Goal: Transaction & Acquisition: Purchase product/service

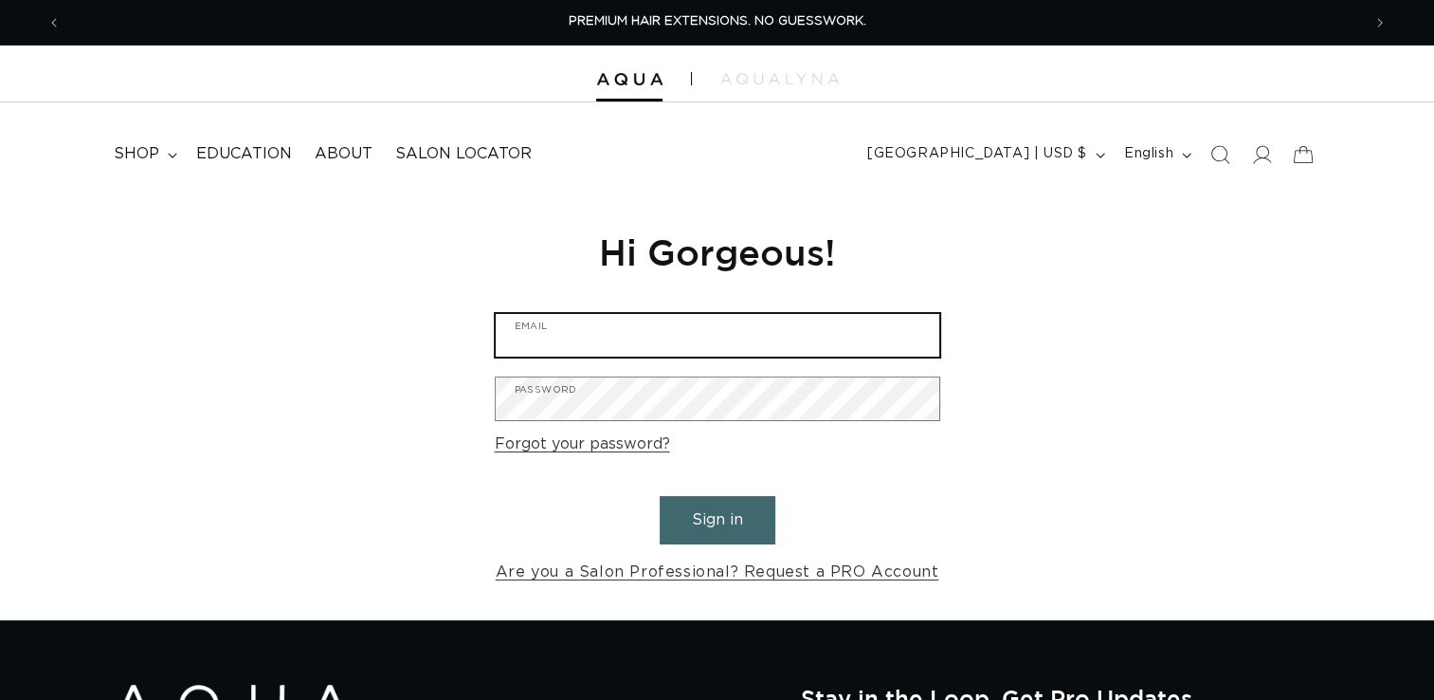
type input "greg.bullard@bishops.co"
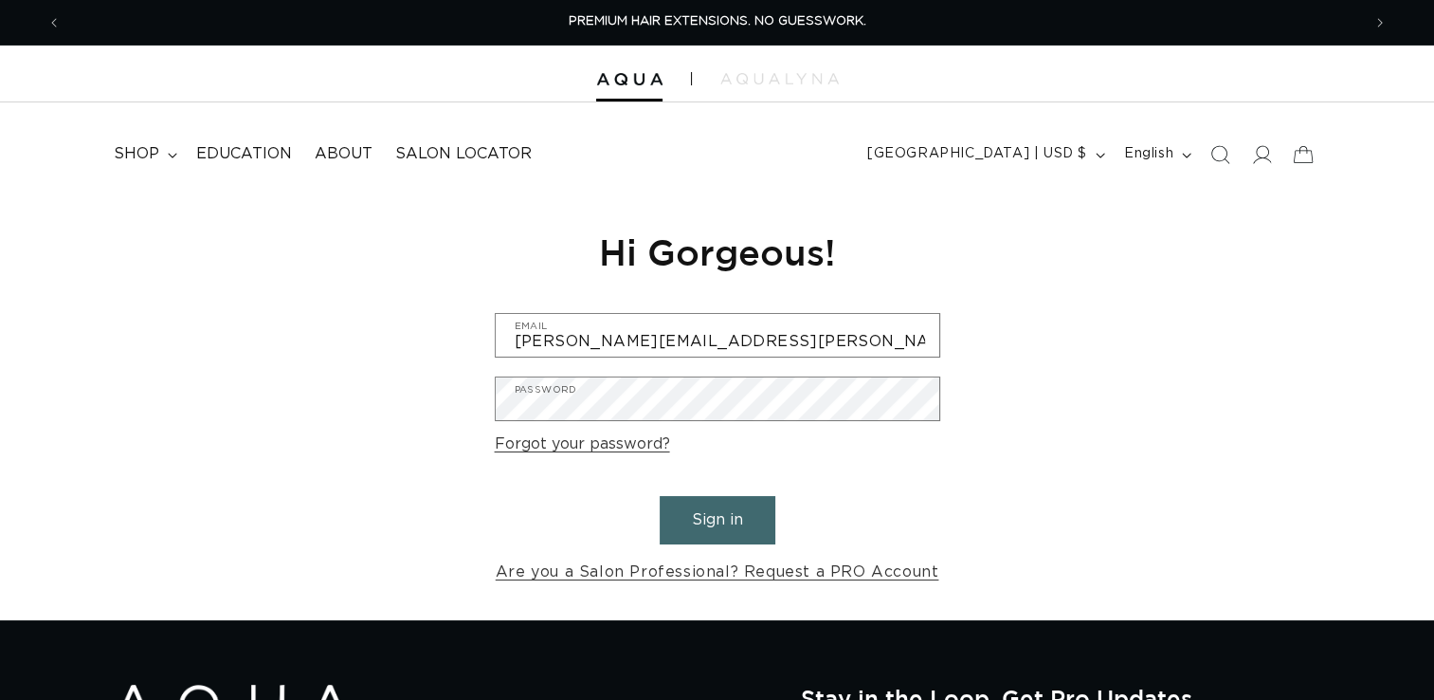
click at [737, 514] on button "Sign in" at bounding box center [718, 520] width 116 height 48
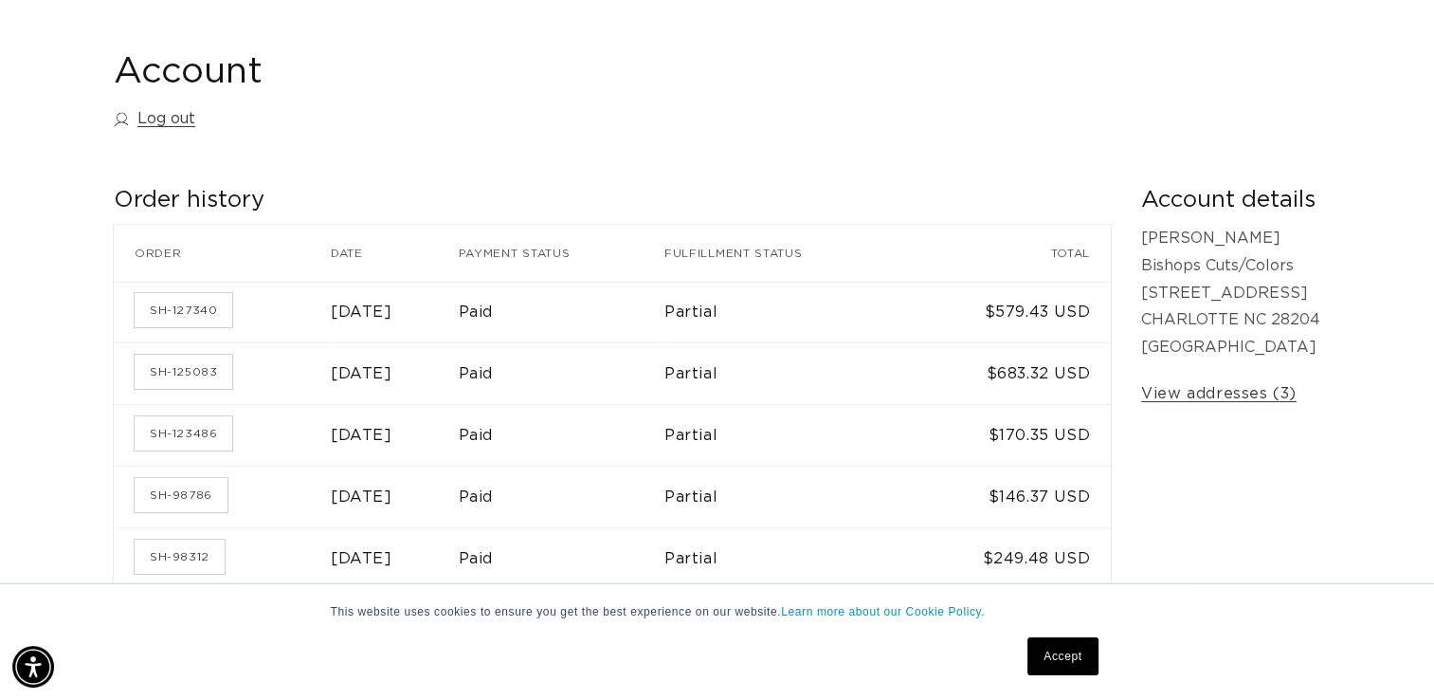
scroll to position [190, 0]
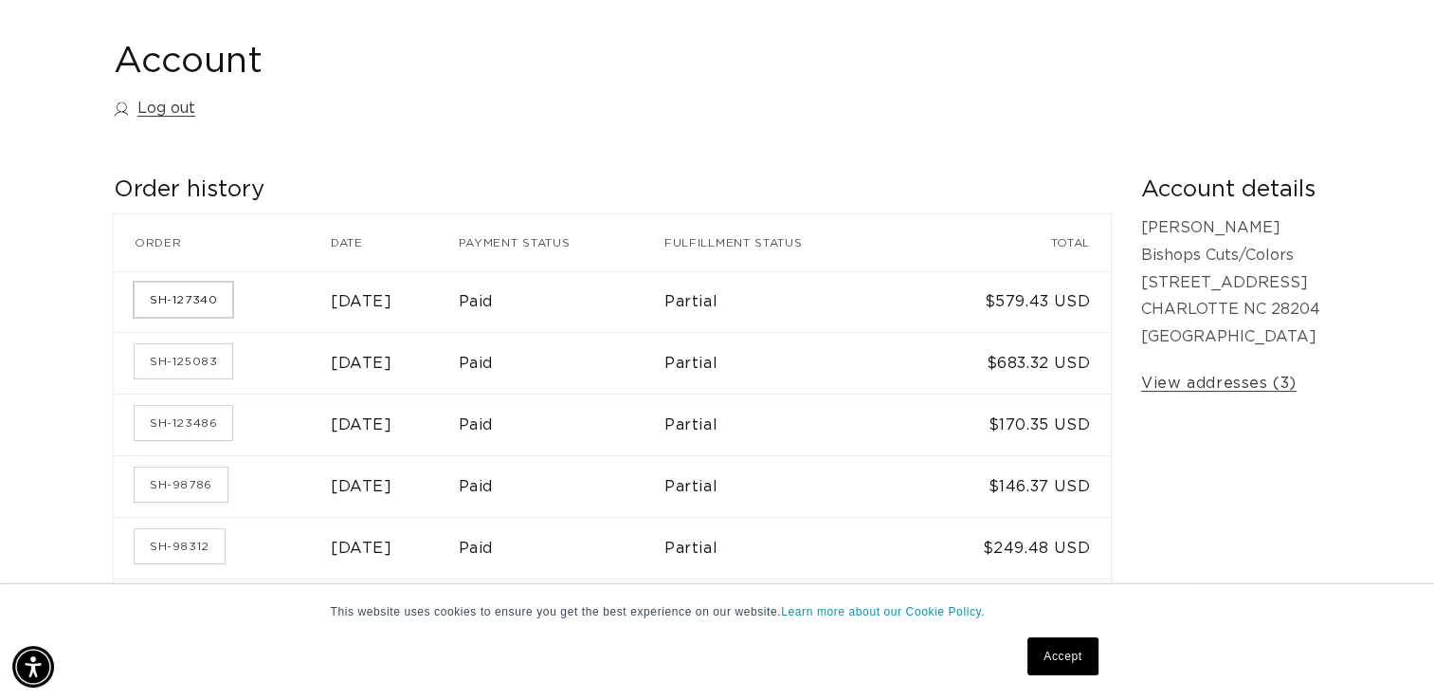
click at [148, 286] on link "SH-127340" at bounding box center [184, 299] width 98 height 34
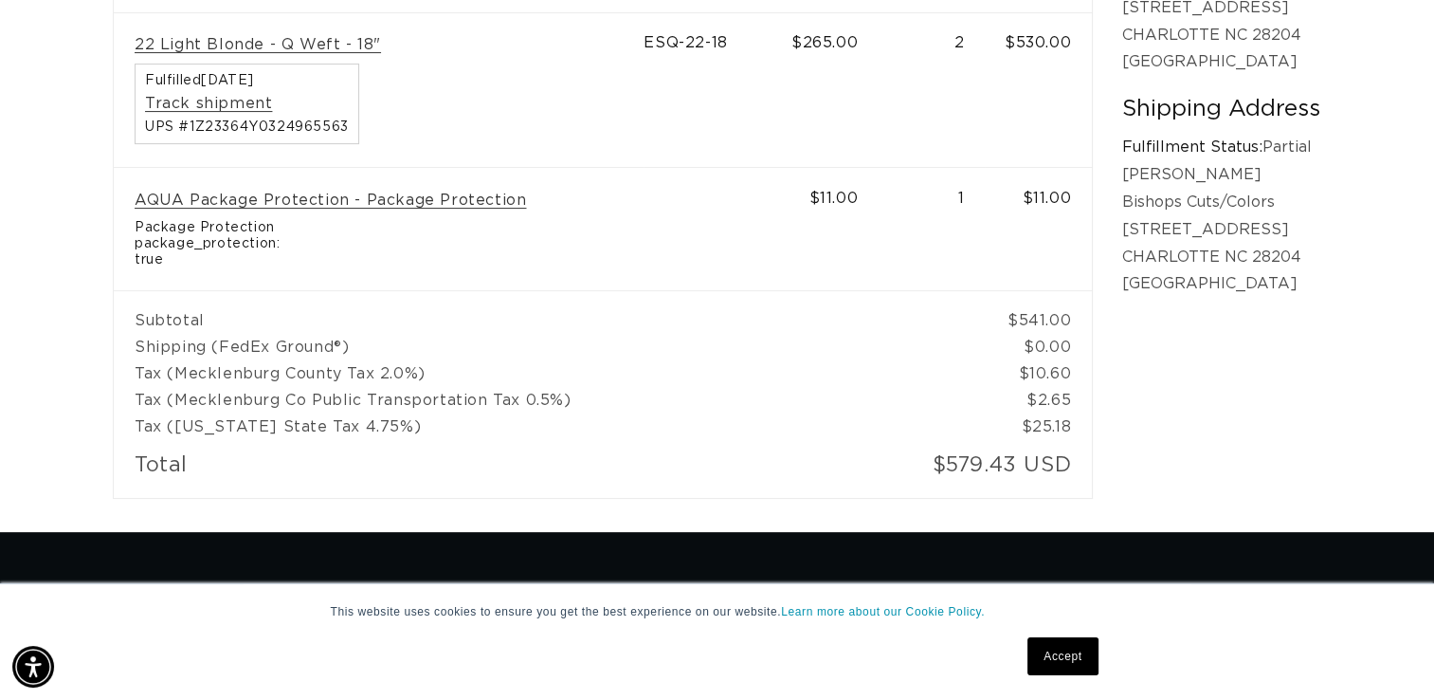
scroll to position [569, 0]
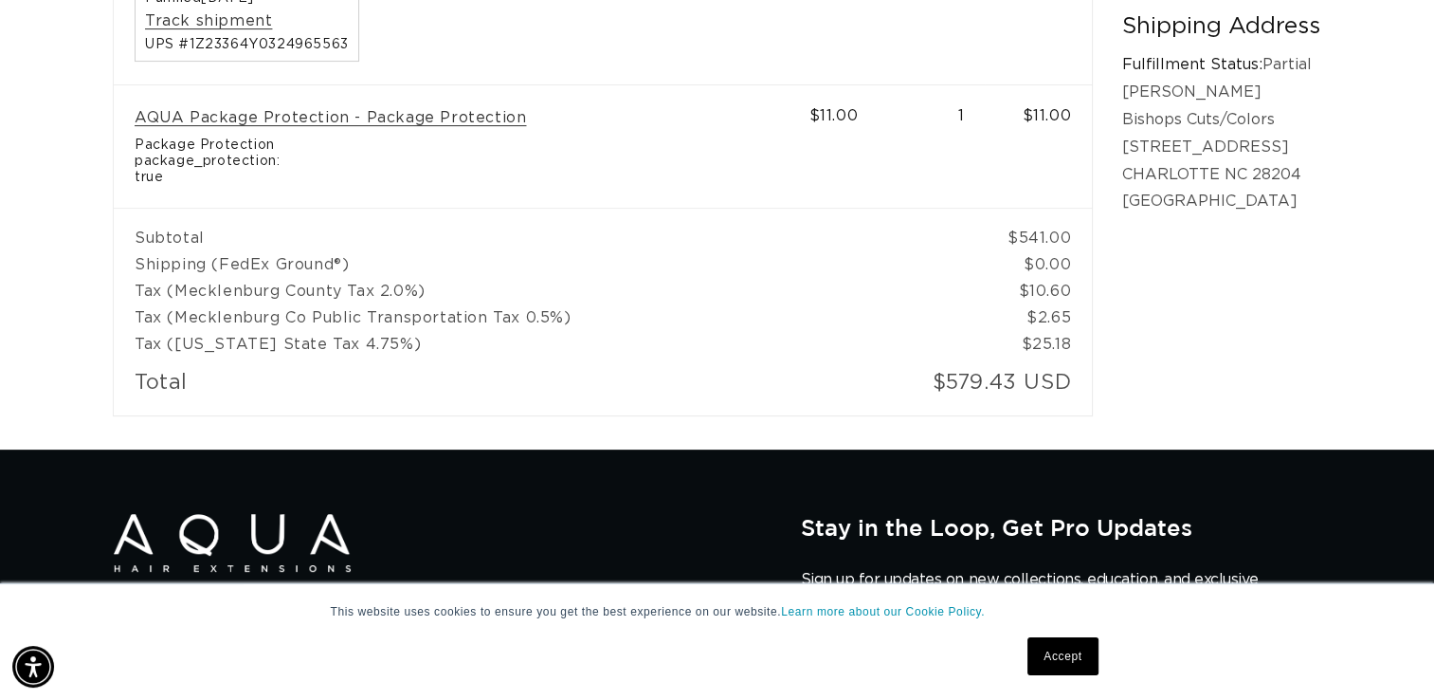
click at [1071, 665] on link "Accept" at bounding box center [1062, 656] width 70 height 38
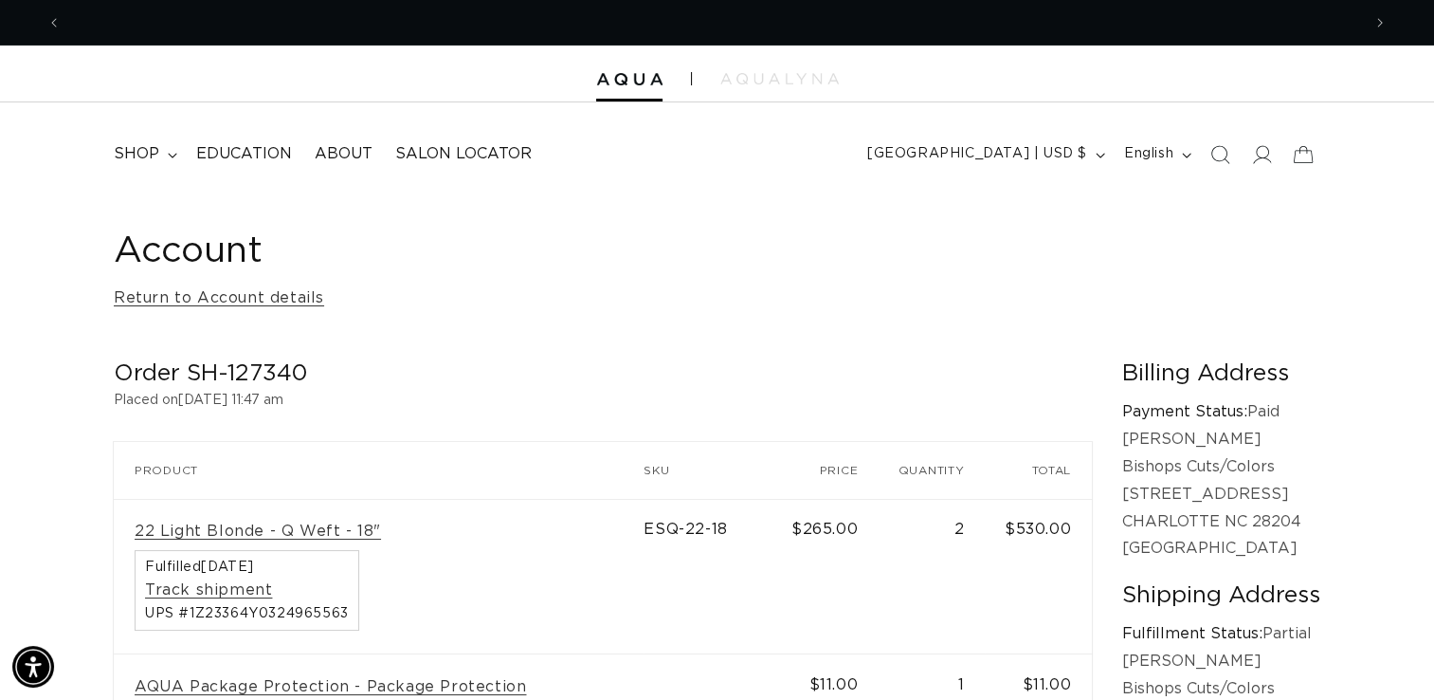
scroll to position [0, 2598]
click at [145, 154] on span "shop" at bounding box center [136, 154] width 45 height 20
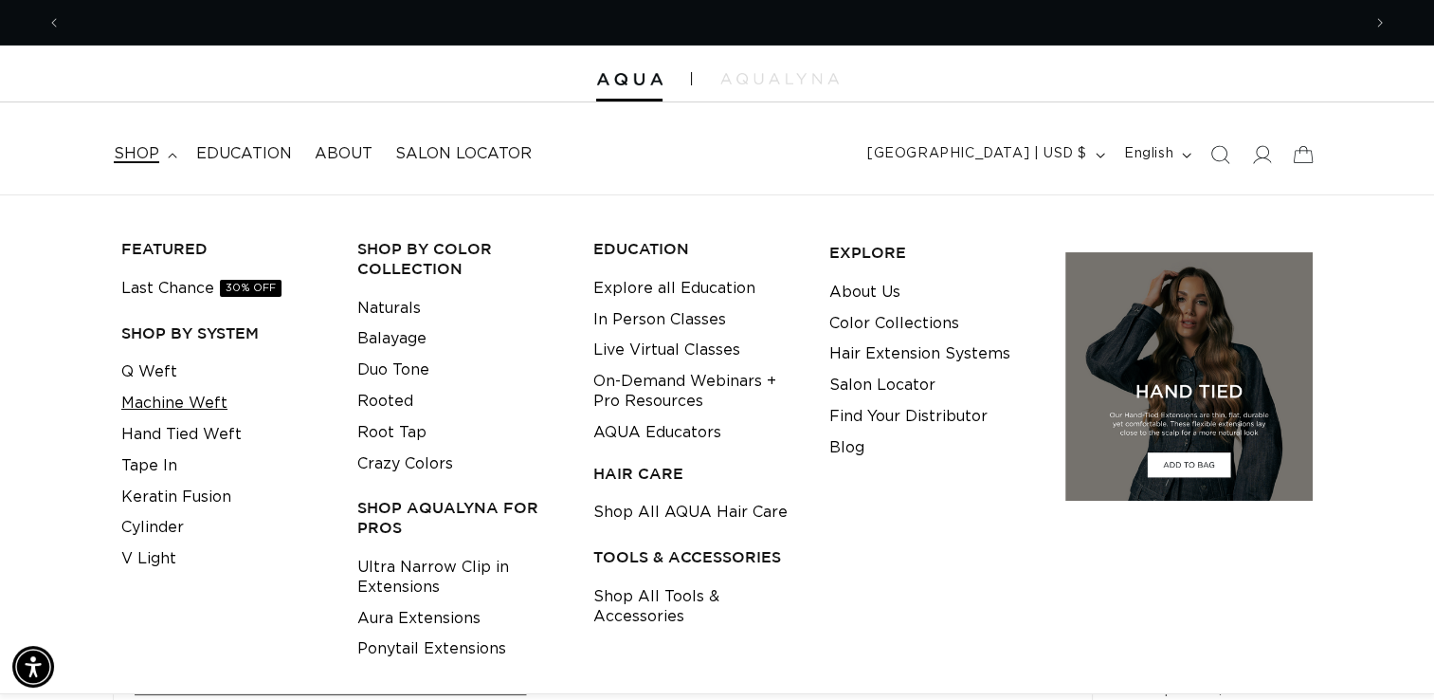
scroll to position [0, 0]
click at [162, 371] on link "Q Weft" at bounding box center [149, 371] width 56 height 31
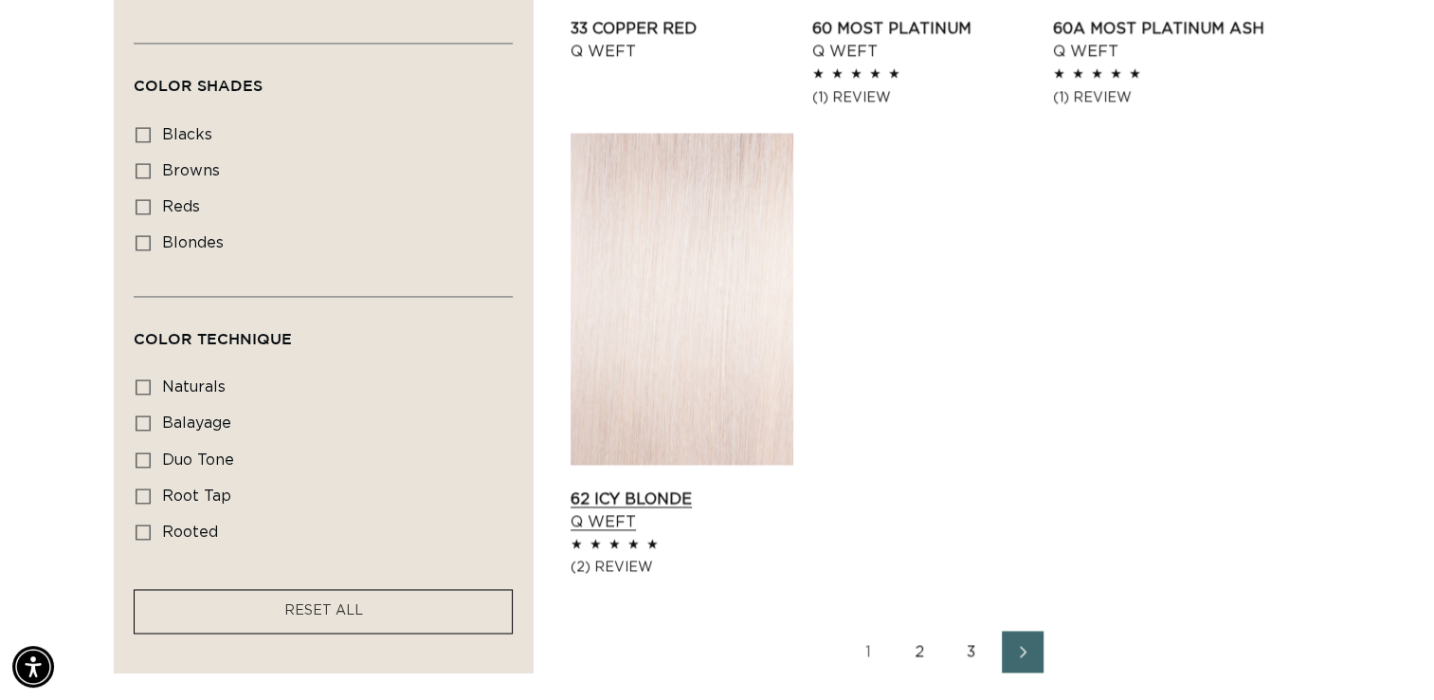
scroll to position [2938, 0]
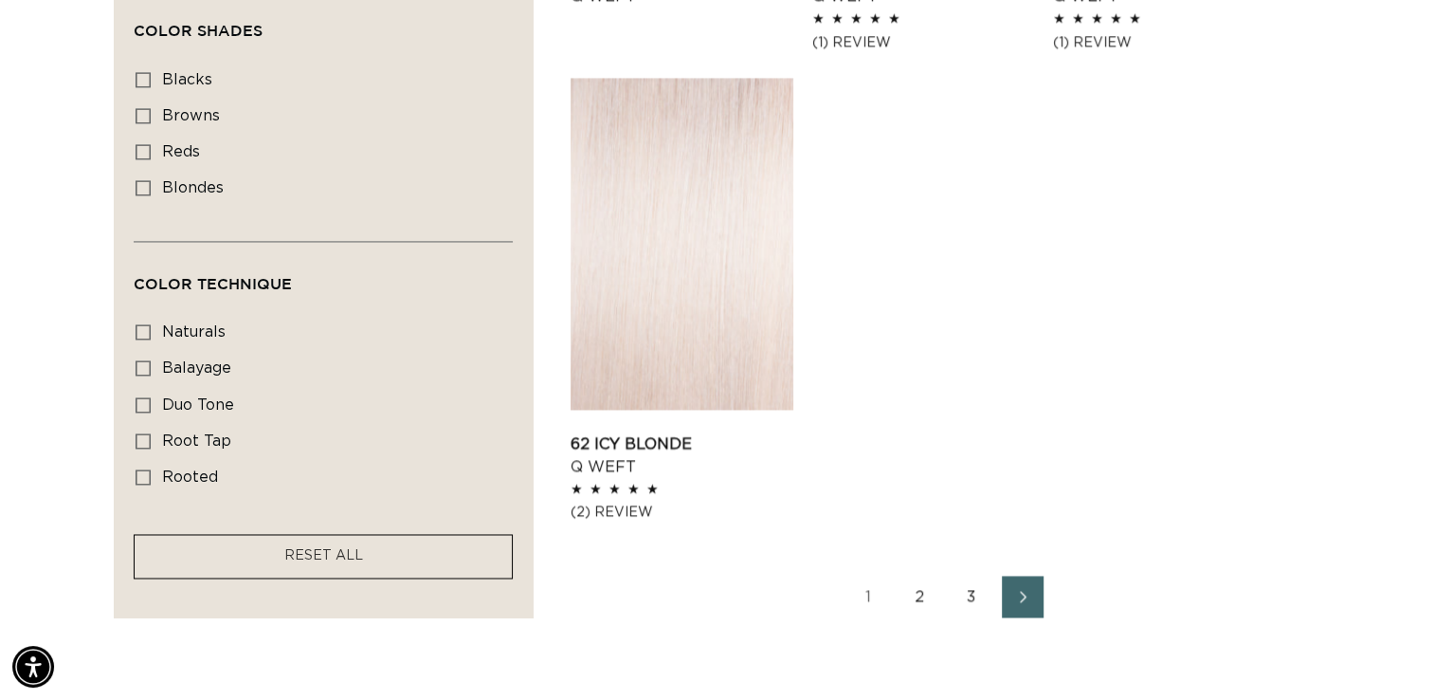
click at [918, 597] on link "2" at bounding box center [921, 596] width 42 height 42
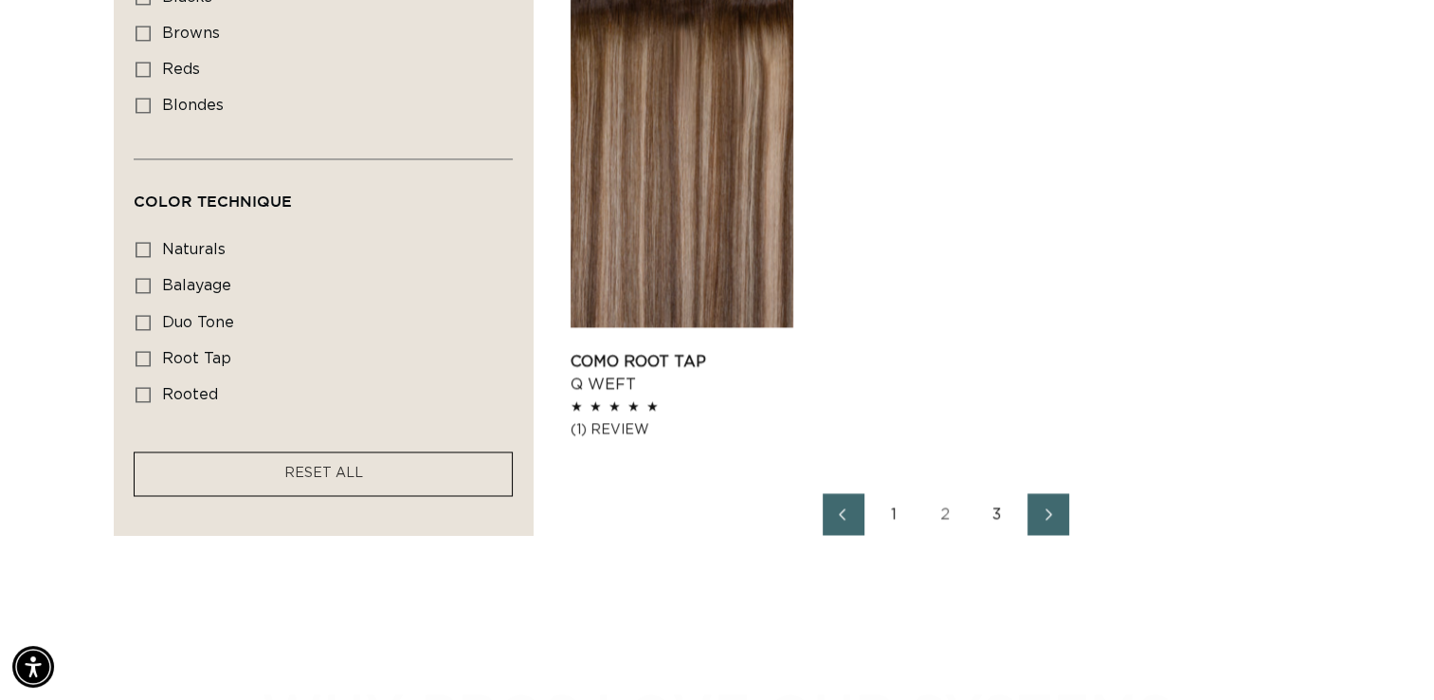
scroll to position [3033, 0]
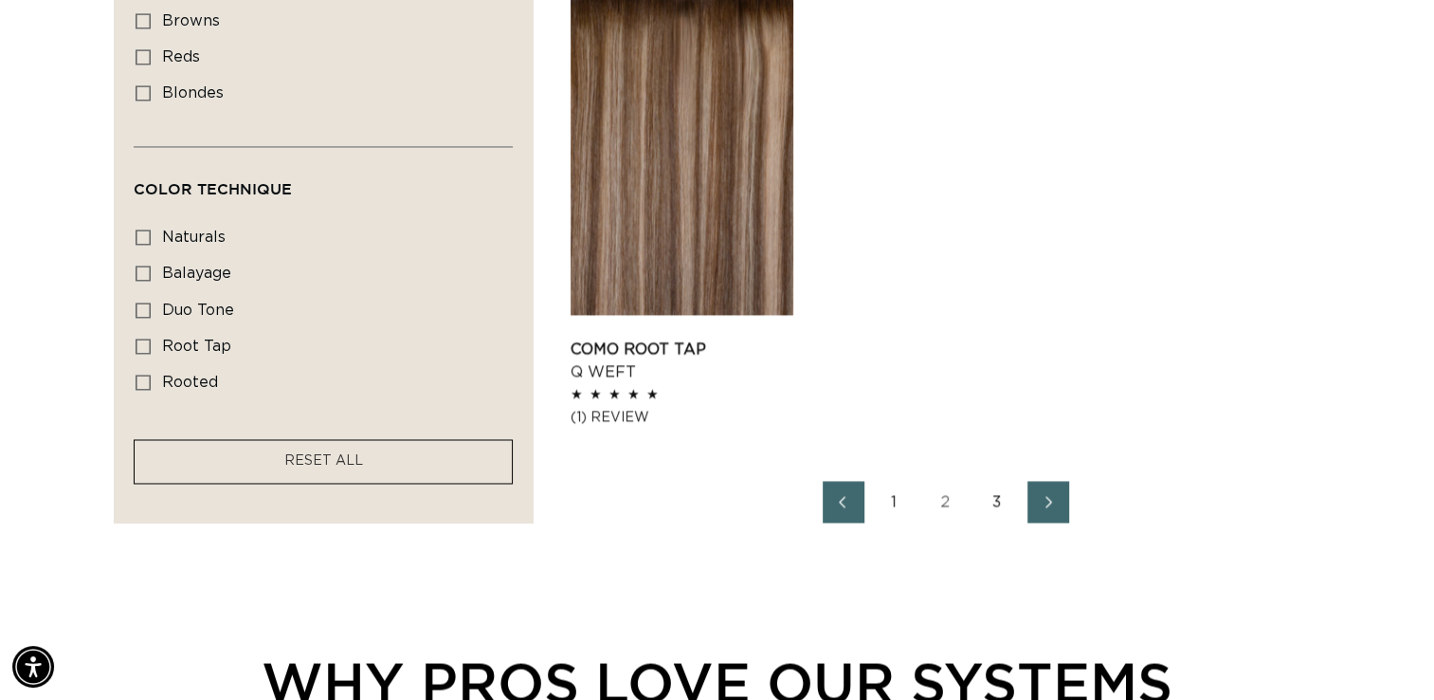
click at [994, 500] on link "3" at bounding box center [997, 502] width 42 height 42
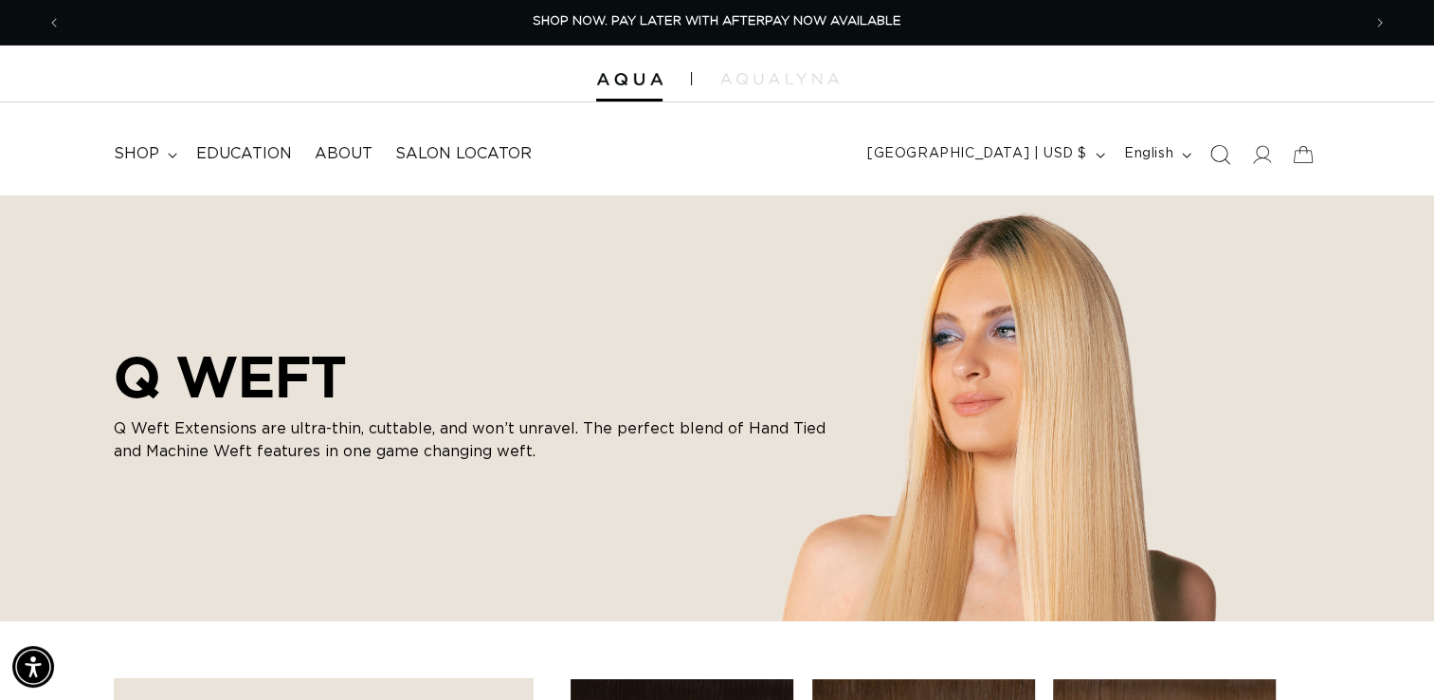
click at [1221, 147] on icon "Search" at bounding box center [1219, 154] width 20 height 20
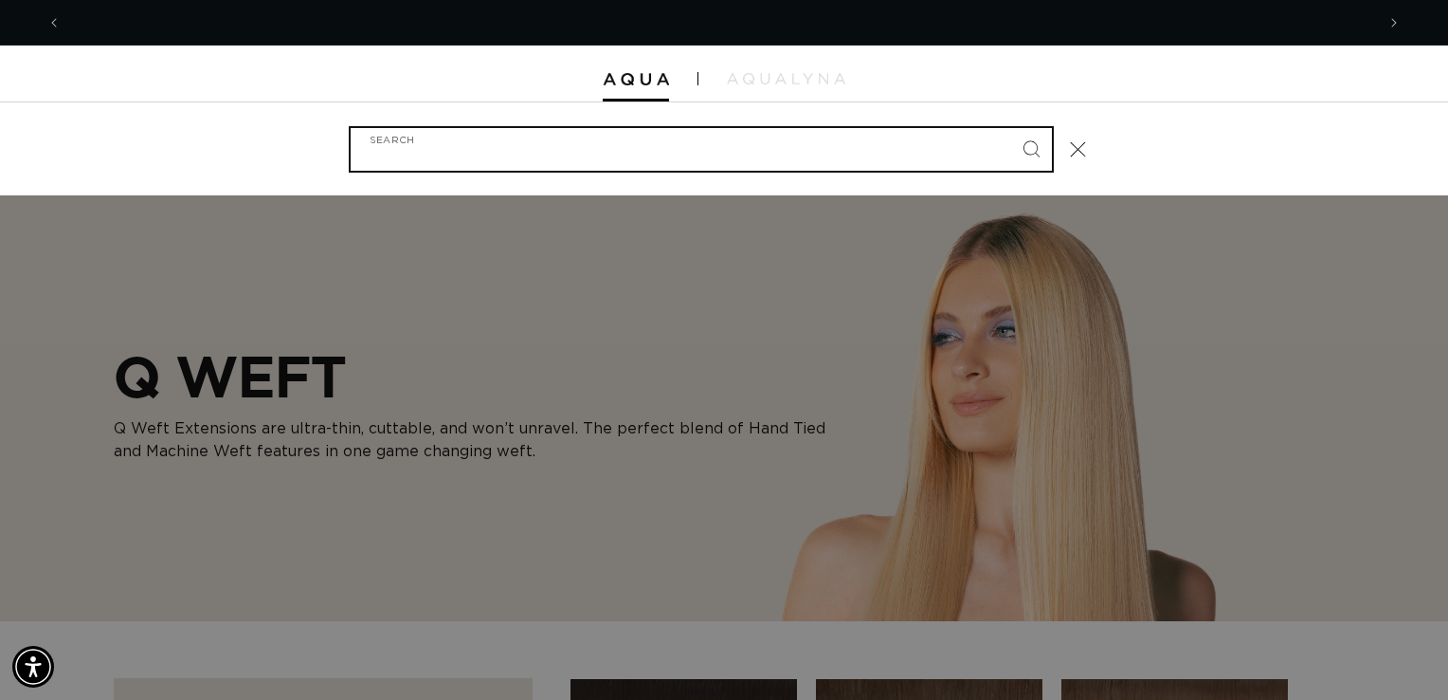
click at [803, 146] on input "Search" at bounding box center [701, 149] width 701 height 43
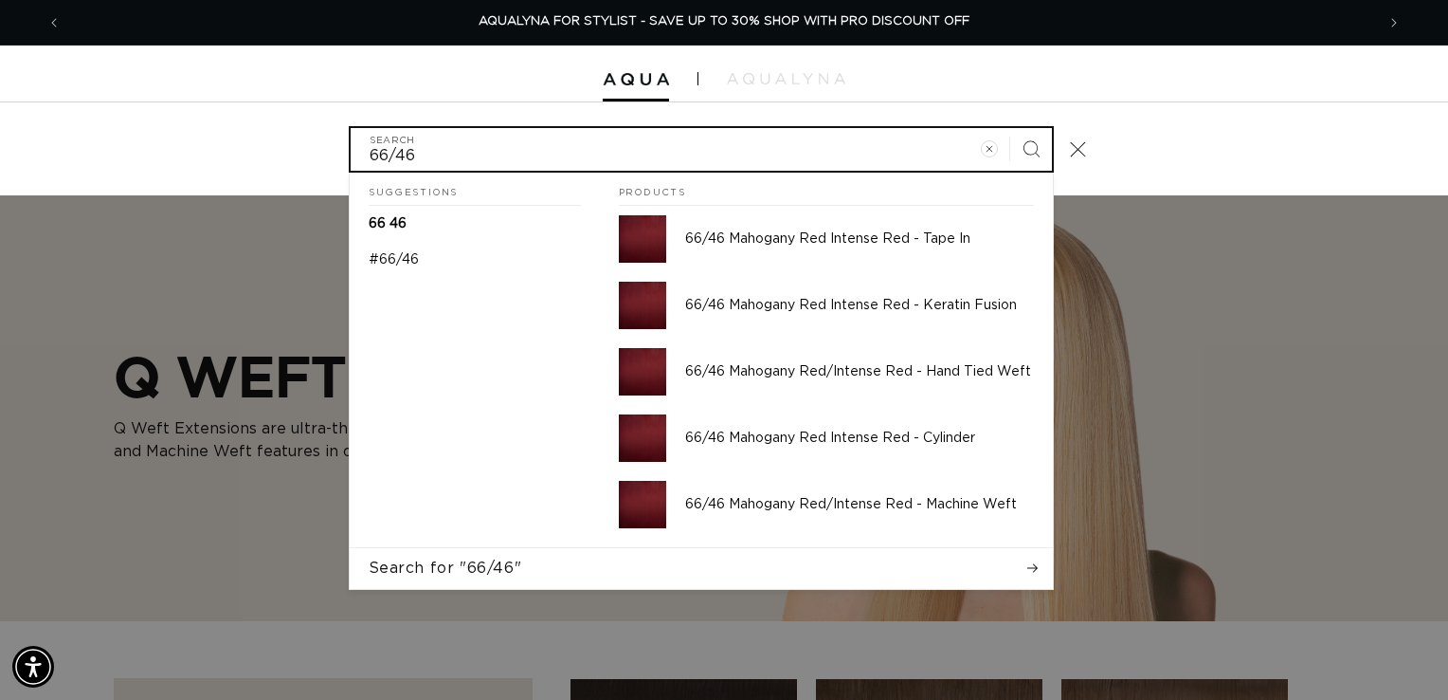
type input "66/46"
click at [1010, 128] on button "Search" at bounding box center [1031, 149] width 42 height 42
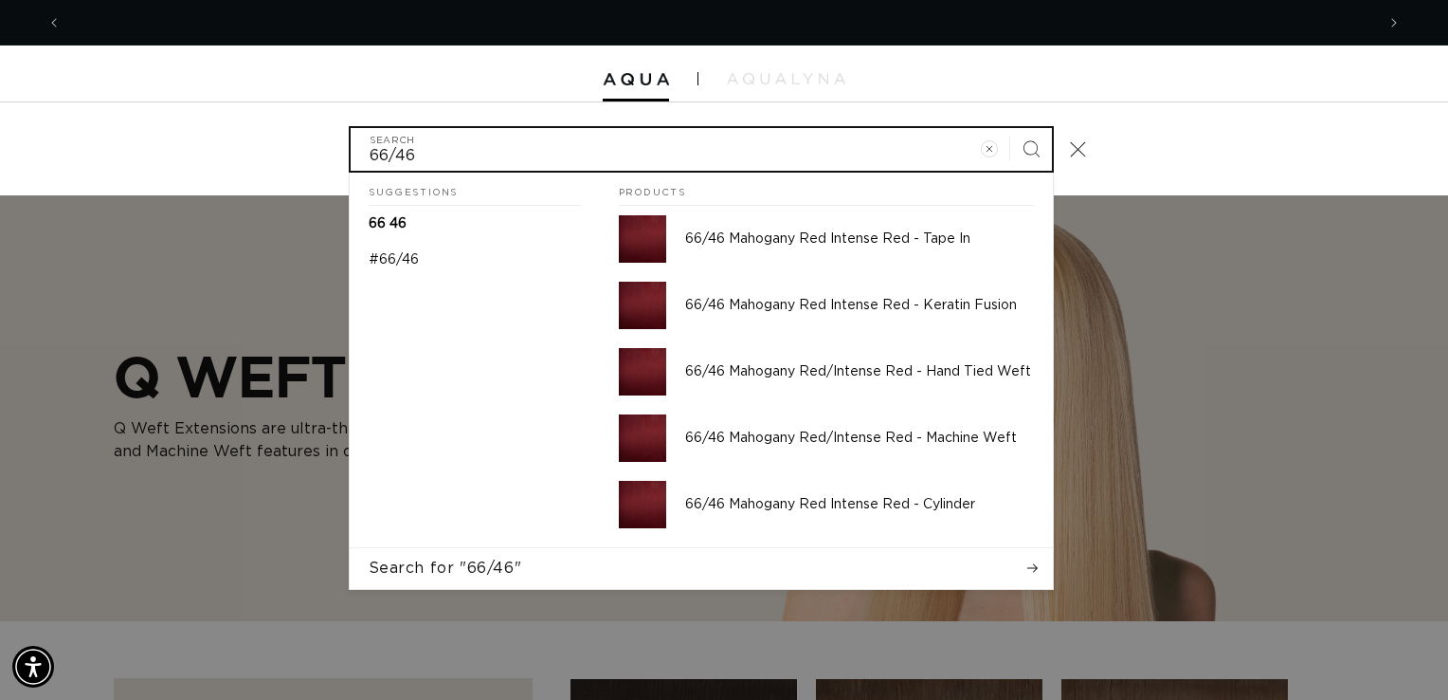
scroll to position [0, 0]
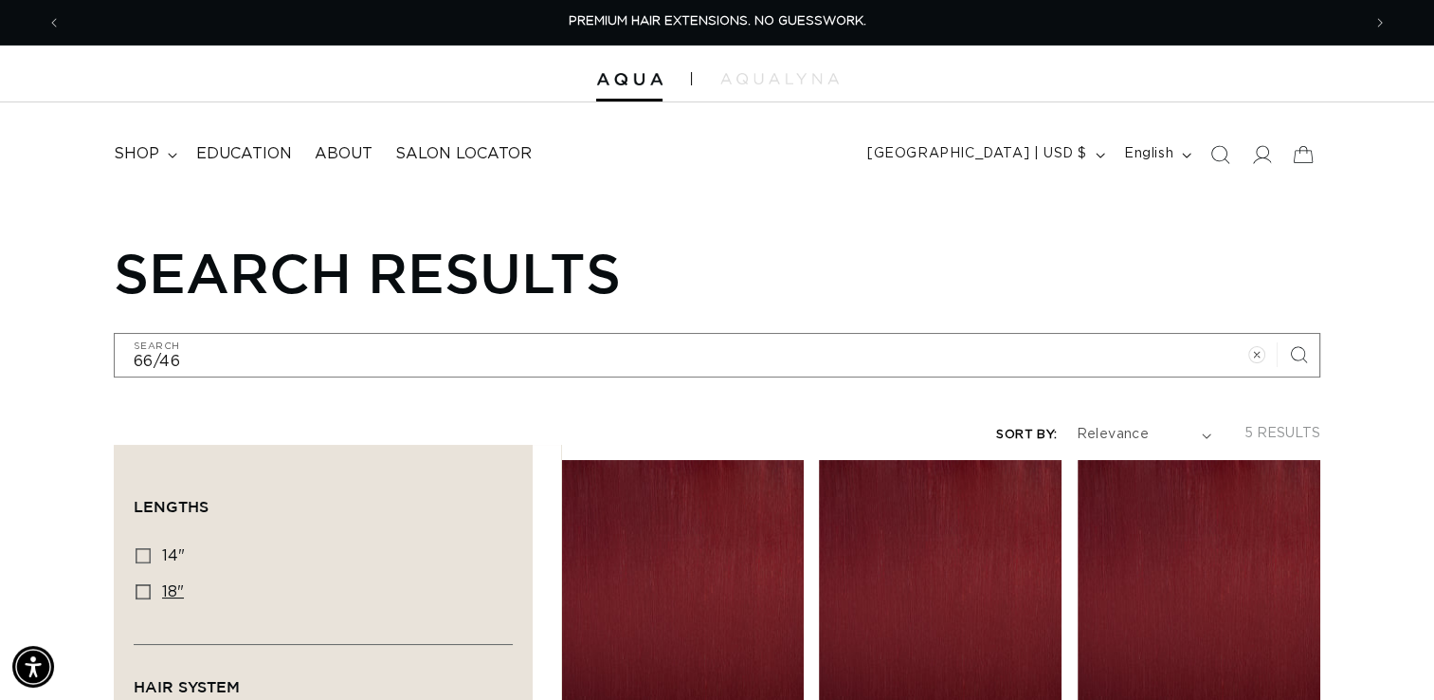
click at [145, 584] on icon at bounding box center [143, 591] width 15 height 15
click at [145, 584] on input "18" 18" (5 products)" at bounding box center [143, 591] width 15 height 15
checkbox input "true"
click at [172, 154] on icon at bounding box center [172, 156] width 9 height 6
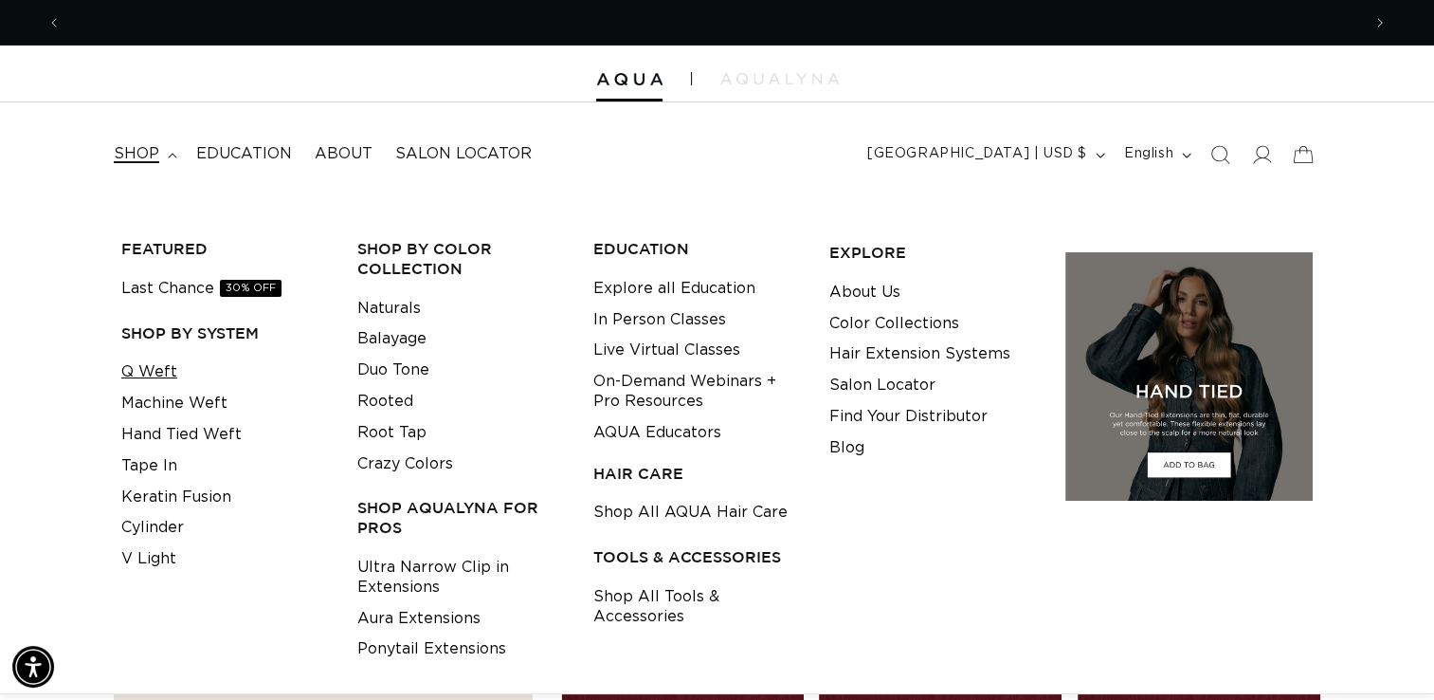
scroll to position [0, 0]
click at [163, 370] on link "Q Weft" at bounding box center [149, 371] width 56 height 31
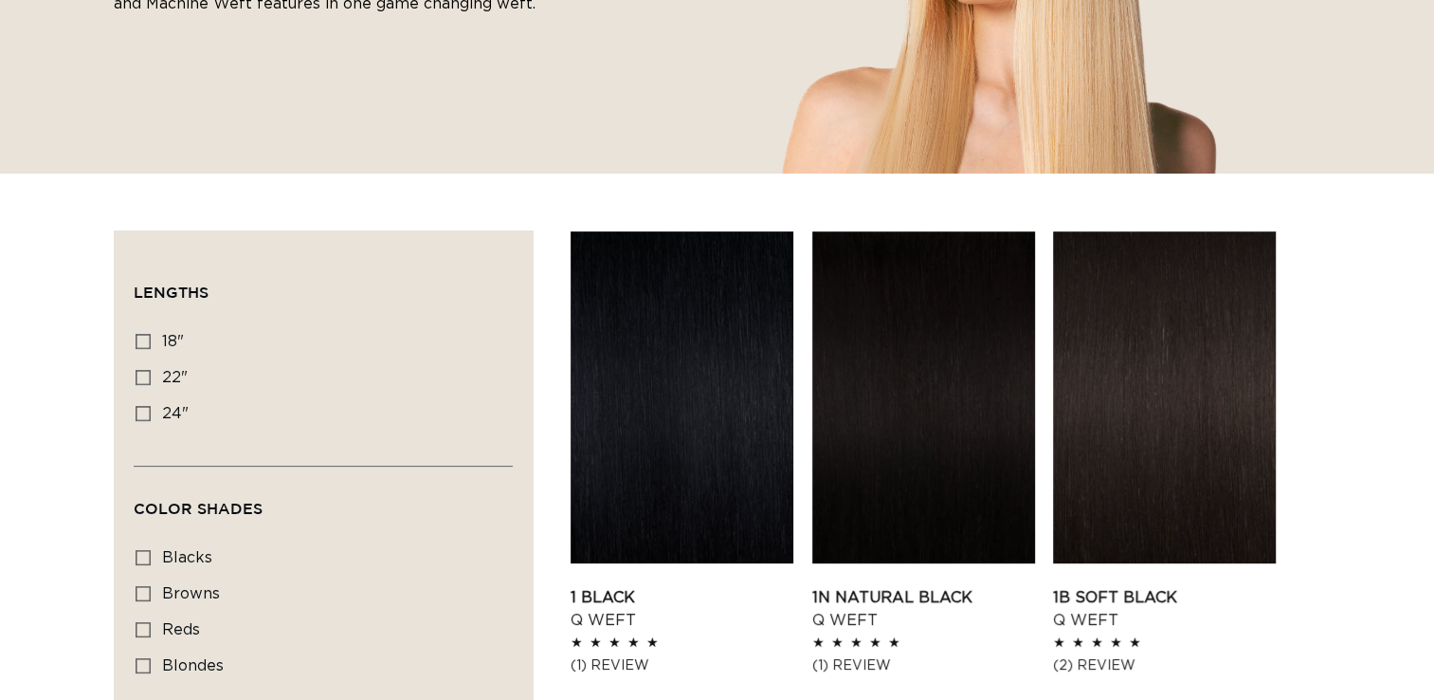
scroll to position [474, 0]
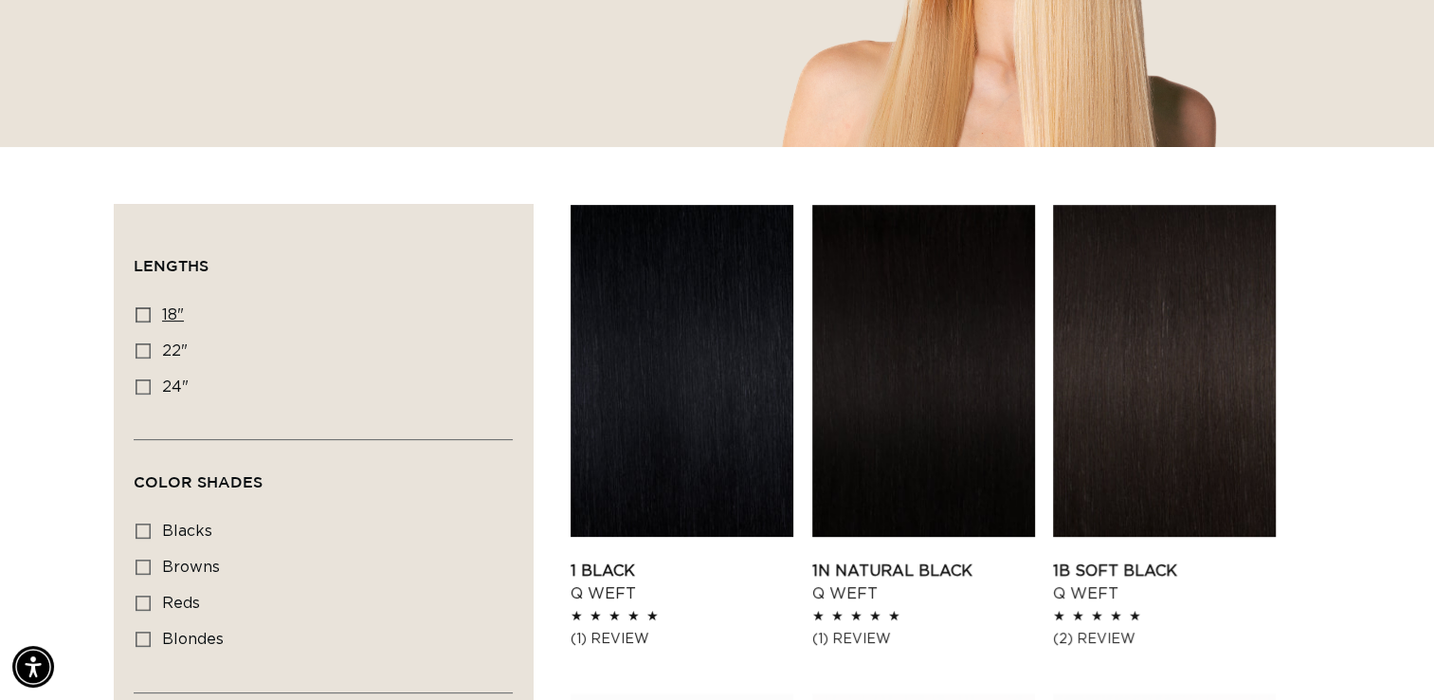
click at [147, 313] on icon at bounding box center [143, 314] width 15 height 15
click at [147, 313] on input "18" 18" (5 products)" at bounding box center [143, 314] width 15 height 15
checkbox input "true"
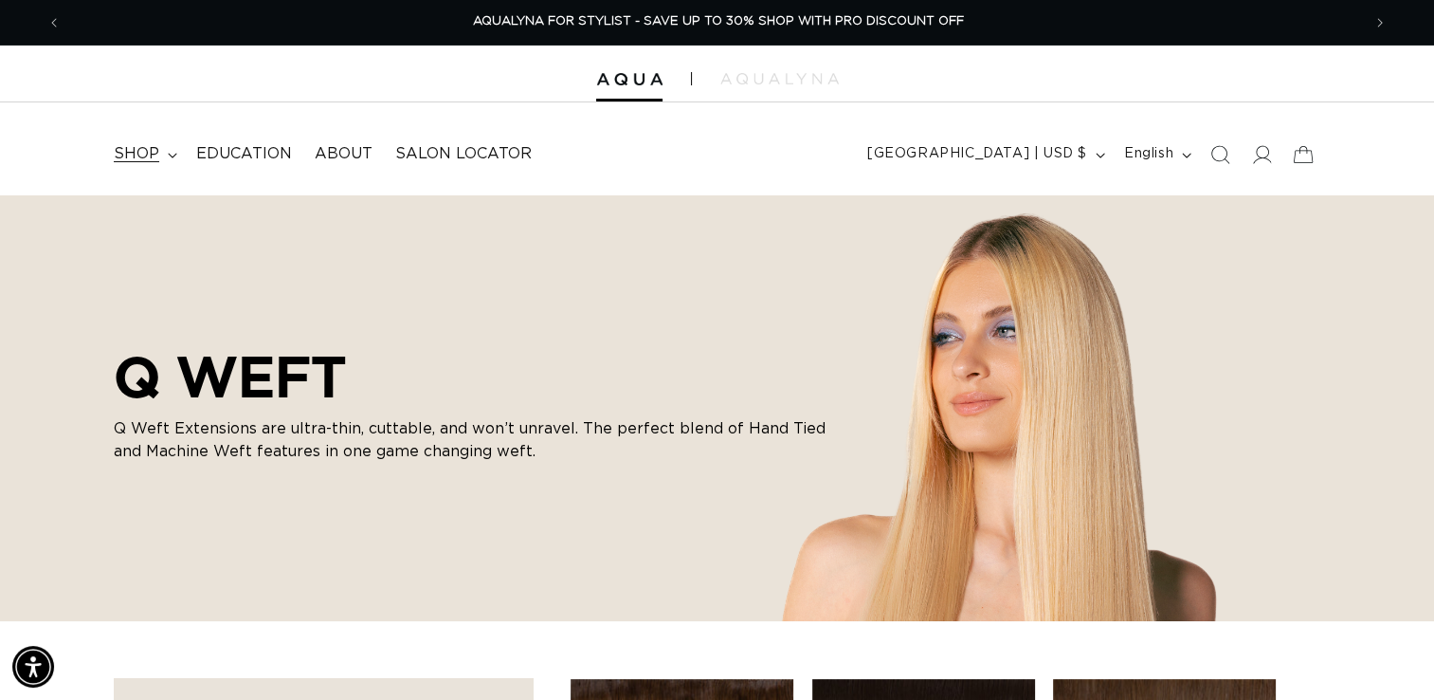
click at [171, 154] on icon at bounding box center [172, 156] width 9 height 6
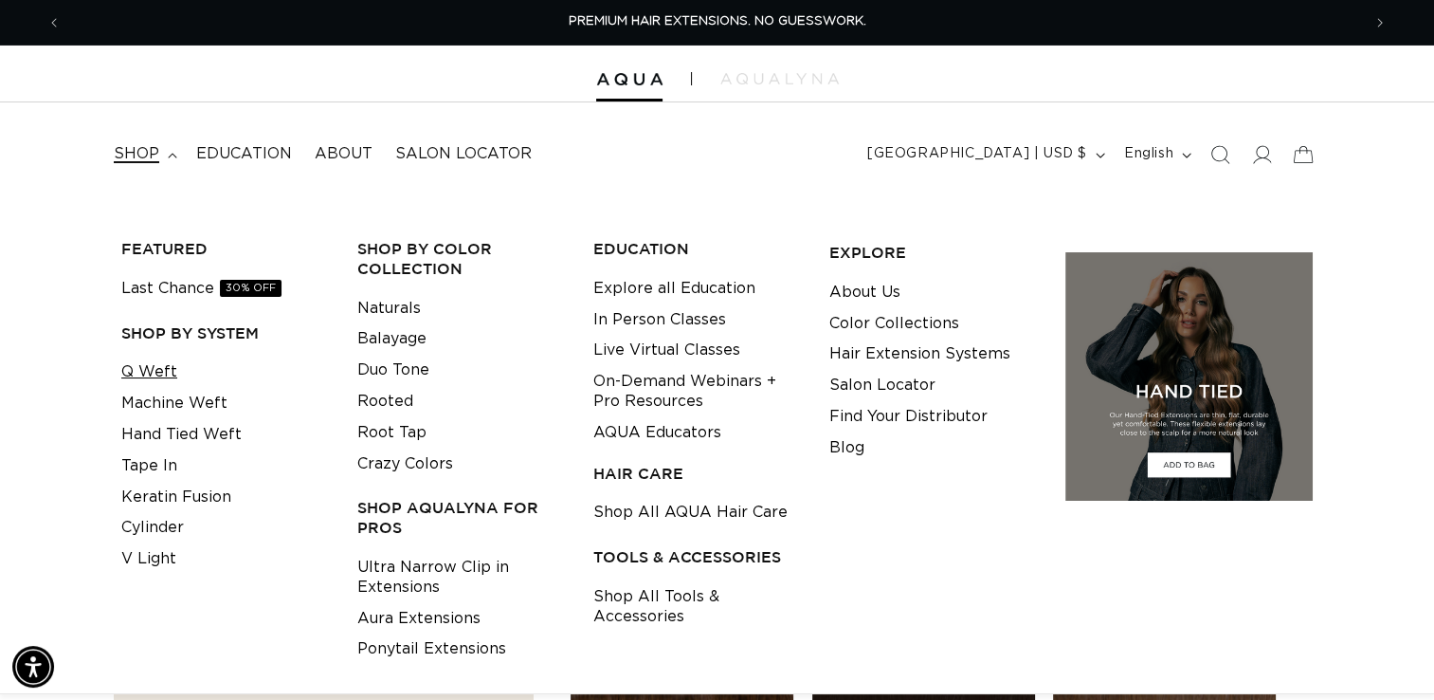
click at [159, 366] on link "Q Weft" at bounding box center [149, 371] width 56 height 31
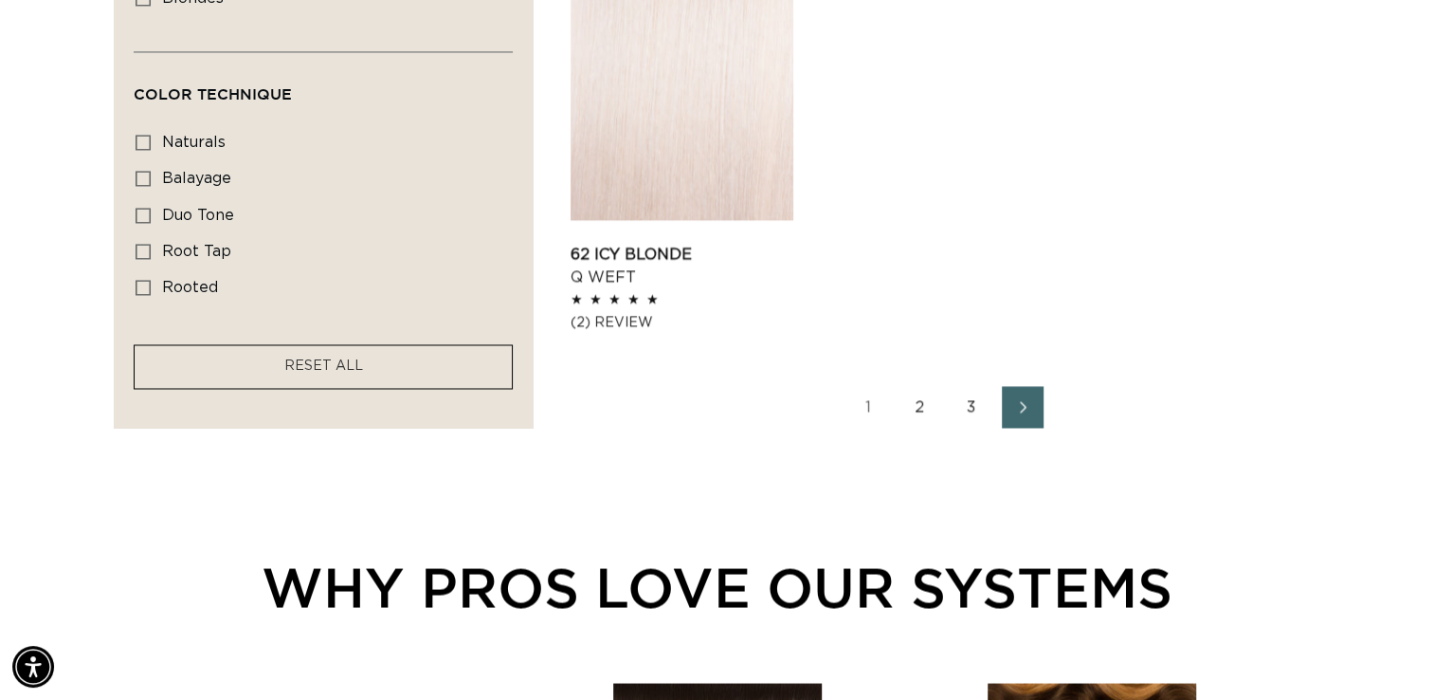
scroll to position [0, 2598]
click at [916, 401] on link "2" at bounding box center [921, 407] width 42 height 42
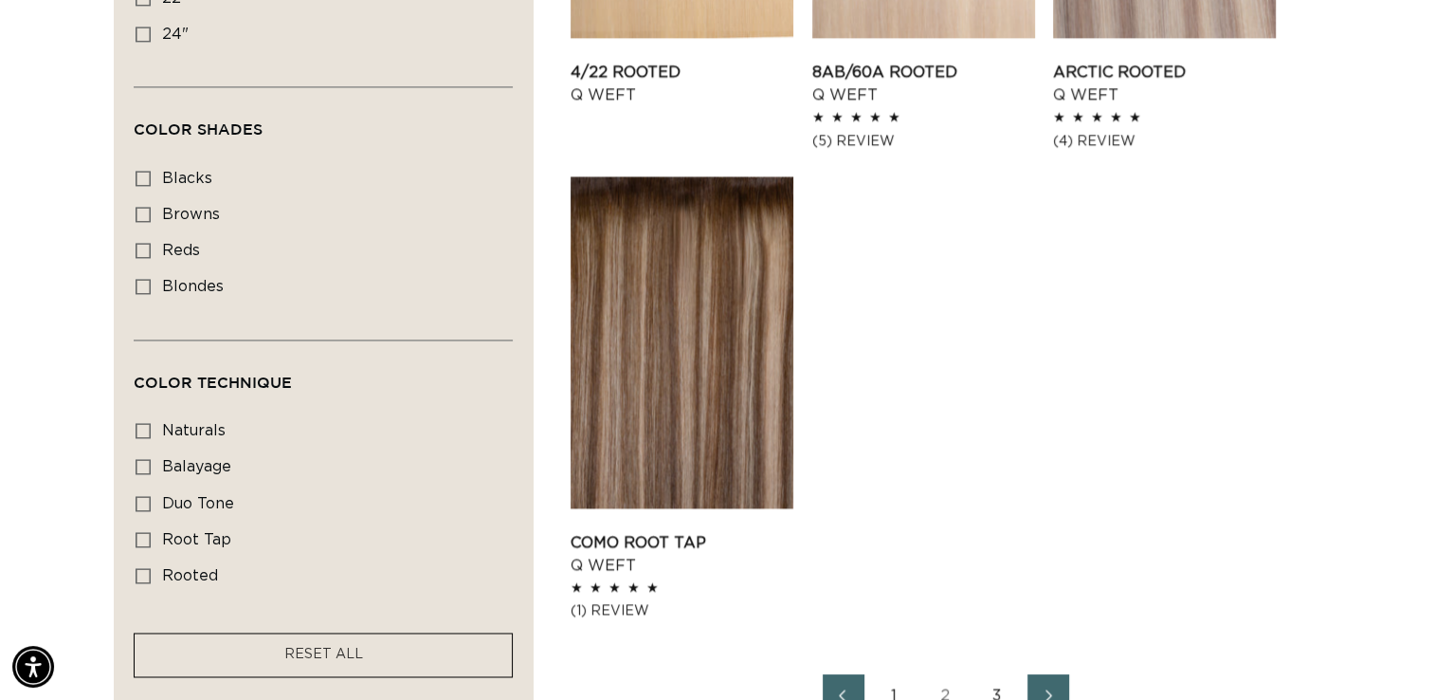
scroll to position [2938, 0]
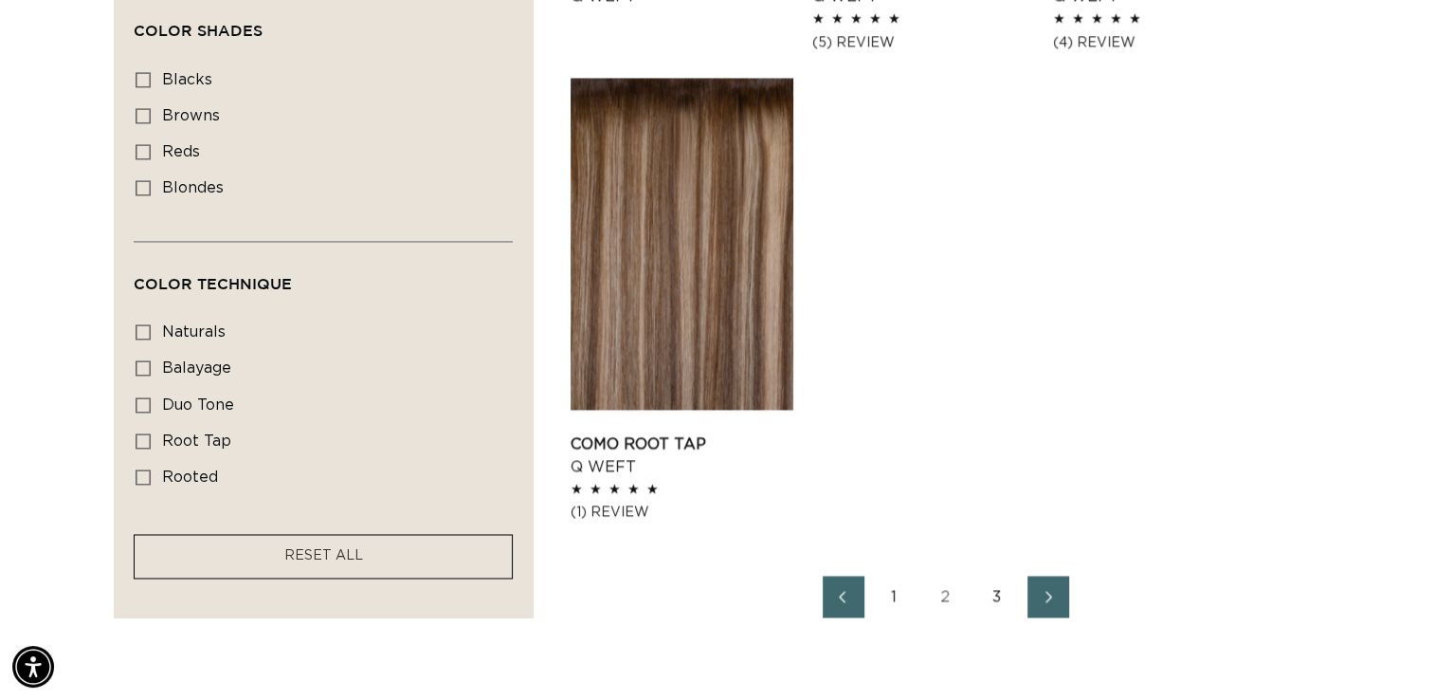
click at [996, 599] on link "3" at bounding box center [997, 596] width 42 height 42
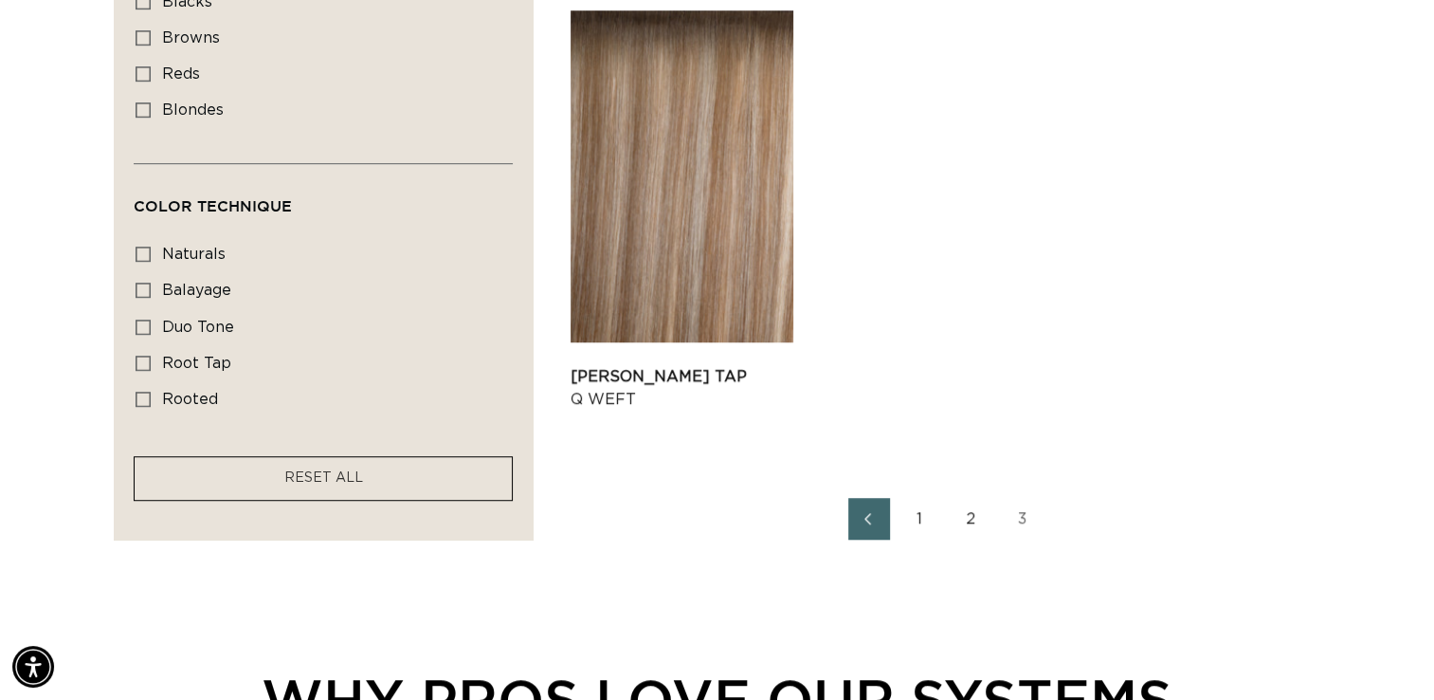
scroll to position [0, 1299]
click at [916, 513] on link "1" at bounding box center [921, 519] width 42 height 42
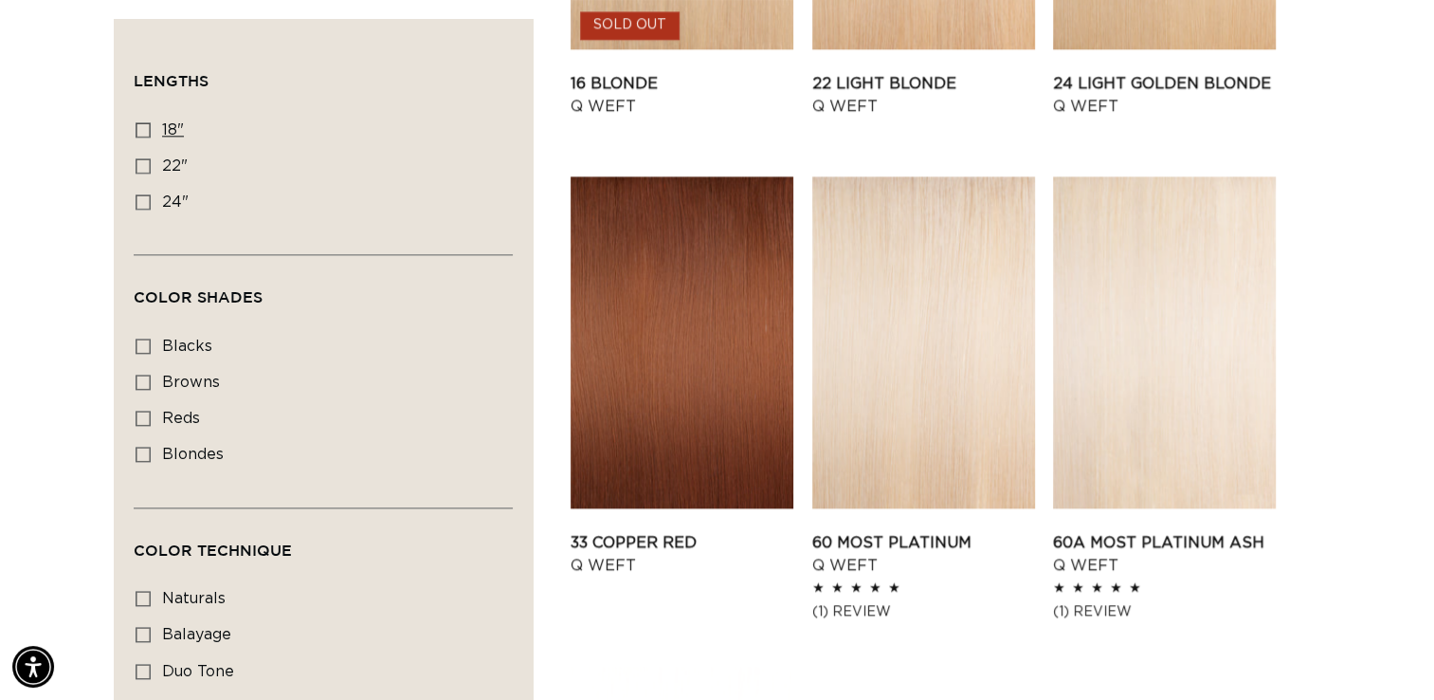
click at [144, 131] on icon at bounding box center [143, 129] width 15 height 15
click at [144, 131] on input "18" 18" (5 products)" at bounding box center [143, 129] width 15 height 15
checkbox input "true"
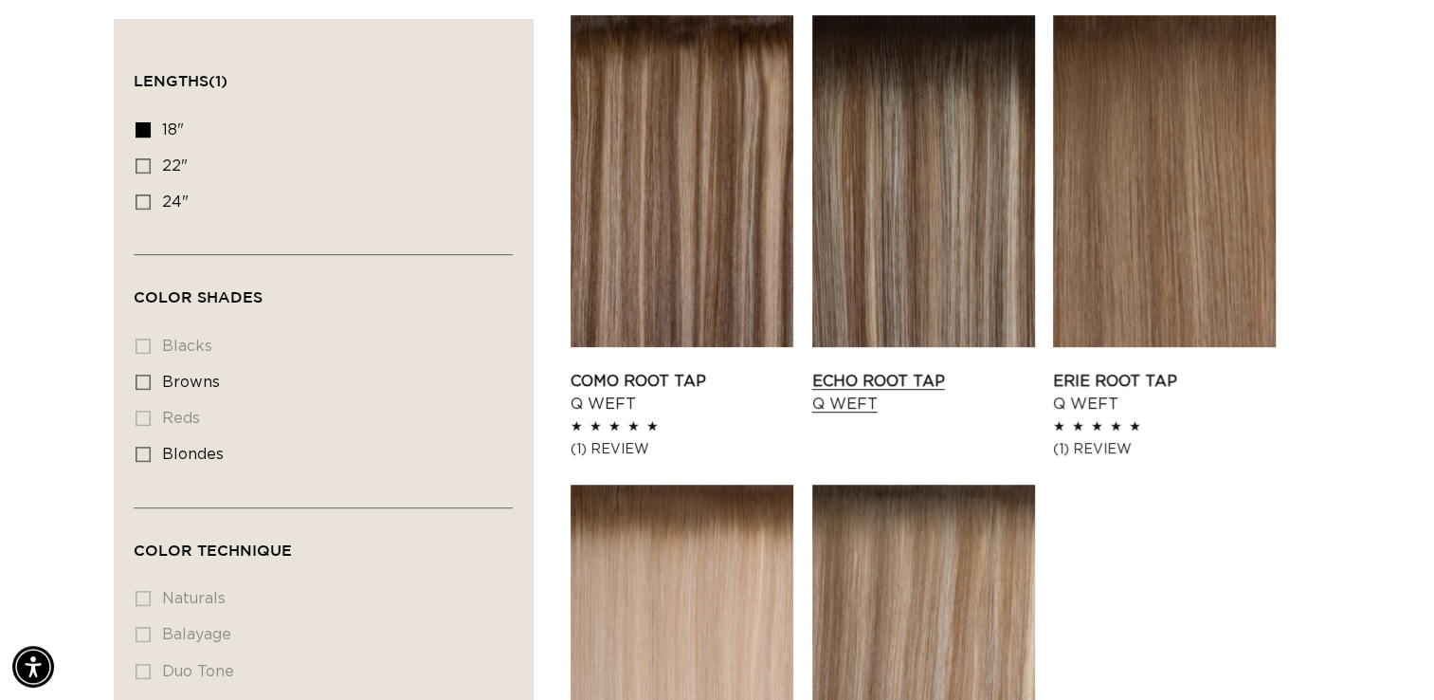
scroll to position [0, 2598]
click at [144, 127] on icon at bounding box center [143, 129] width 15 height 15
click at [144, 127] on input "18" 18" (5 products)" at bounding box center [143, 129] width 15 height 15
checkbox input "false"
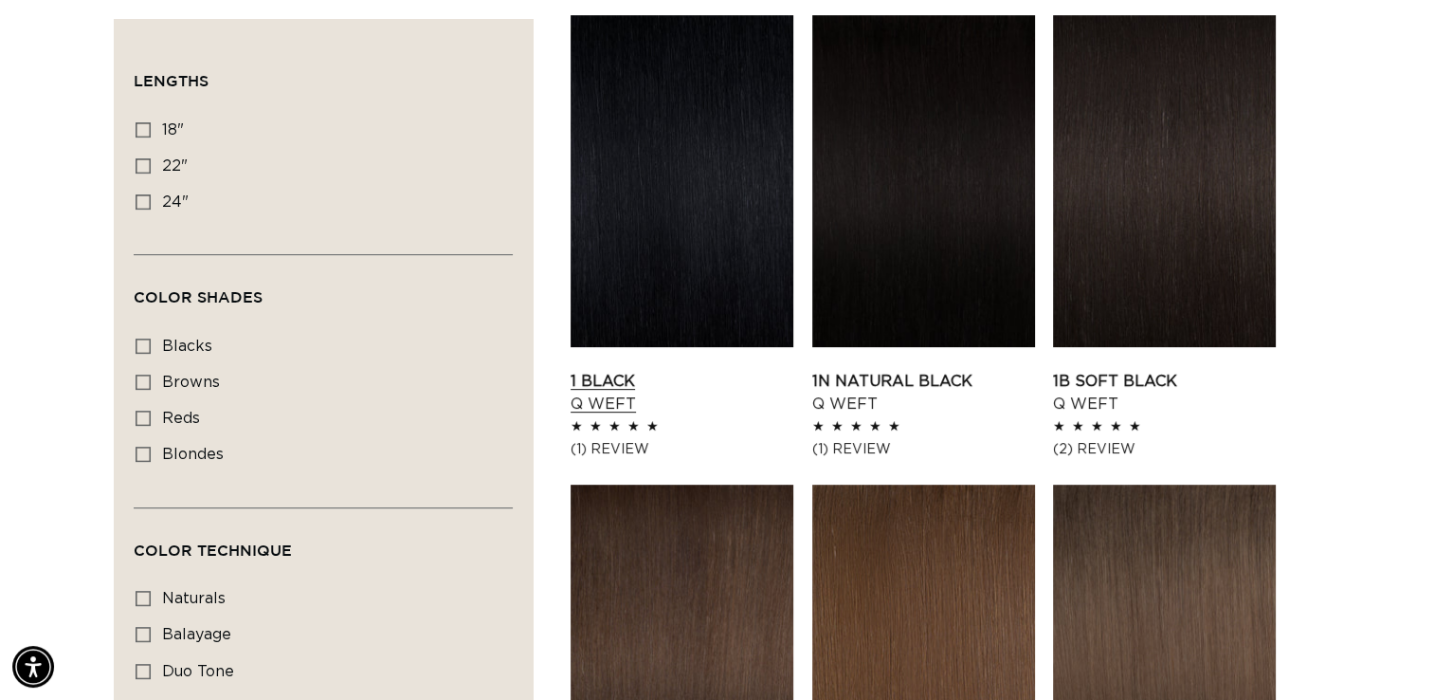
scroll to position [0, 2598]
click at [898, 378] on link "1N Natural Black Q Weft" at bounding box center [923, 392] width 223 height 45
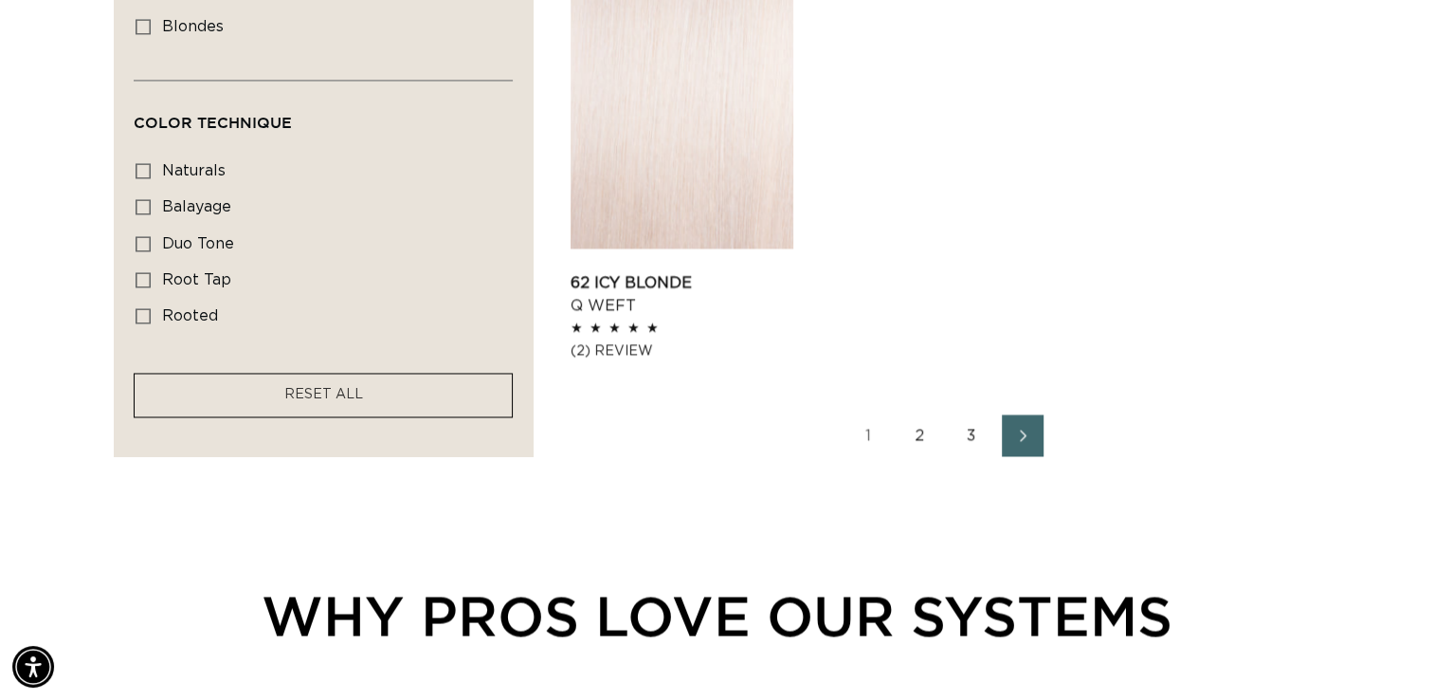
scroll to position [3128, 0]
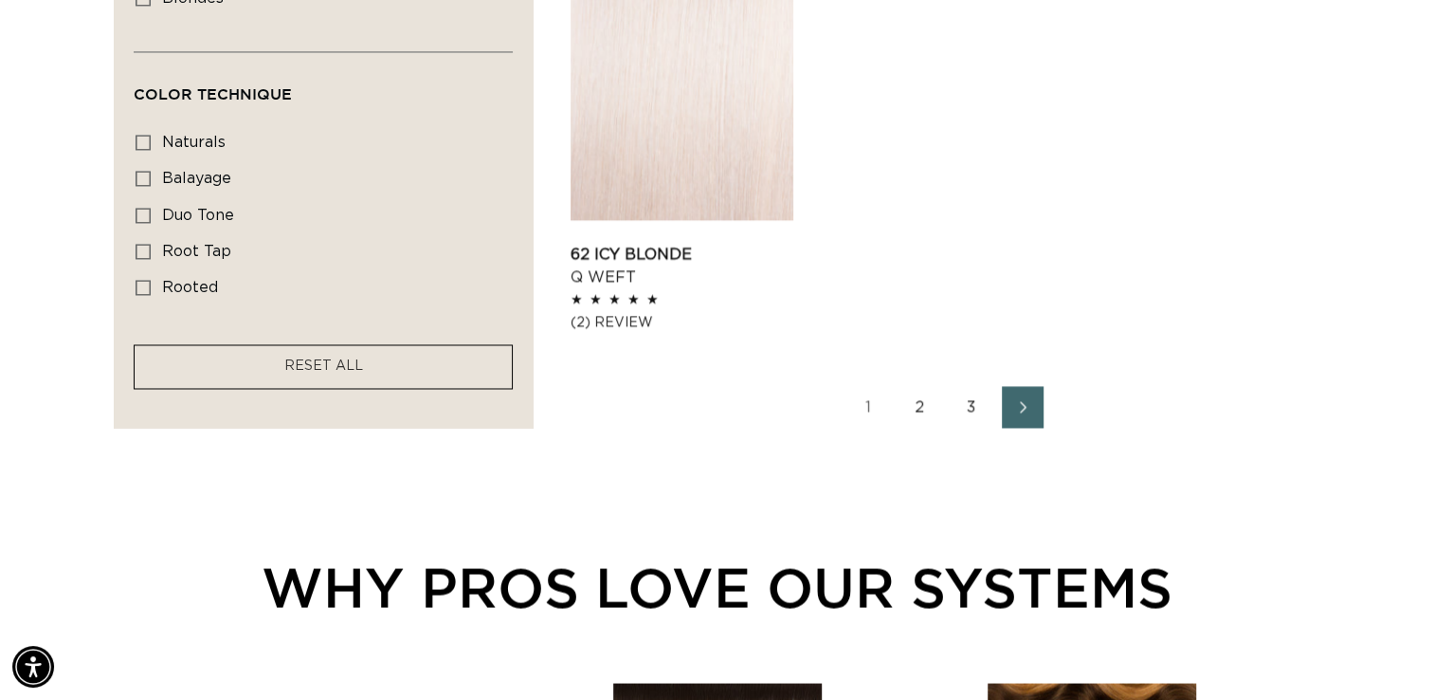
click at [918, 404] on link "2" at bounding box center [921, 407] width 42 height 42
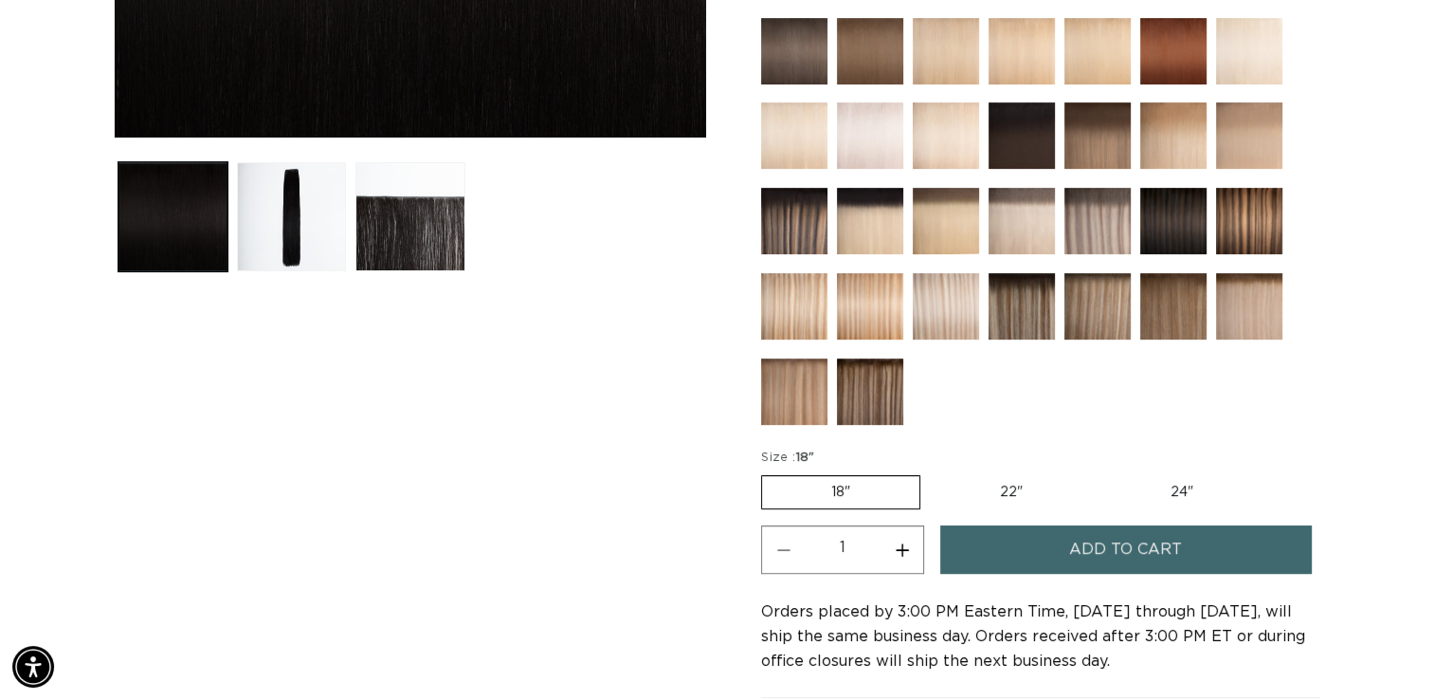
scroll to position [0, 1299]
click at [849, 483] on label "18" Variant sold out or unavailable" at bounding box center [840, 492] width 159 height 34
click at [767, 472] on input "18" Variant sold out or unavailable" at bounding box center [766, 471] width 1 height 1
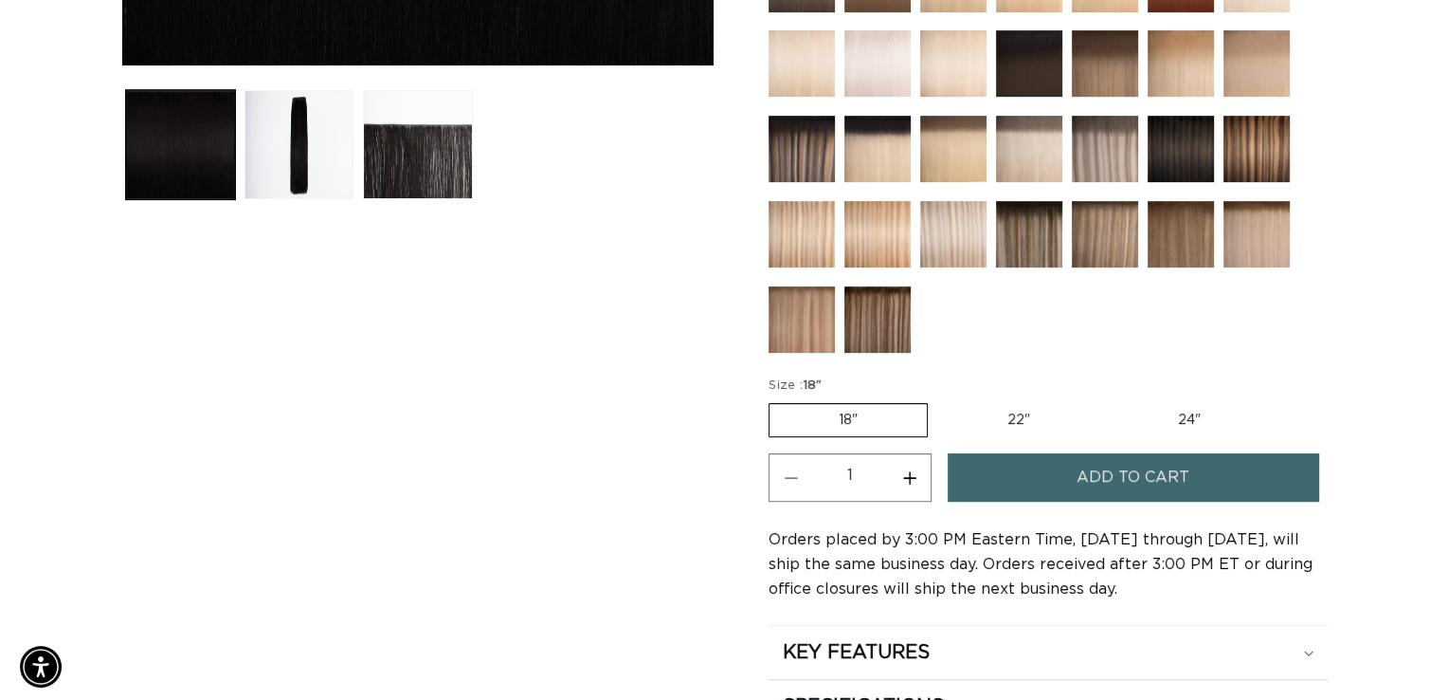
scroll to position [758, 0]
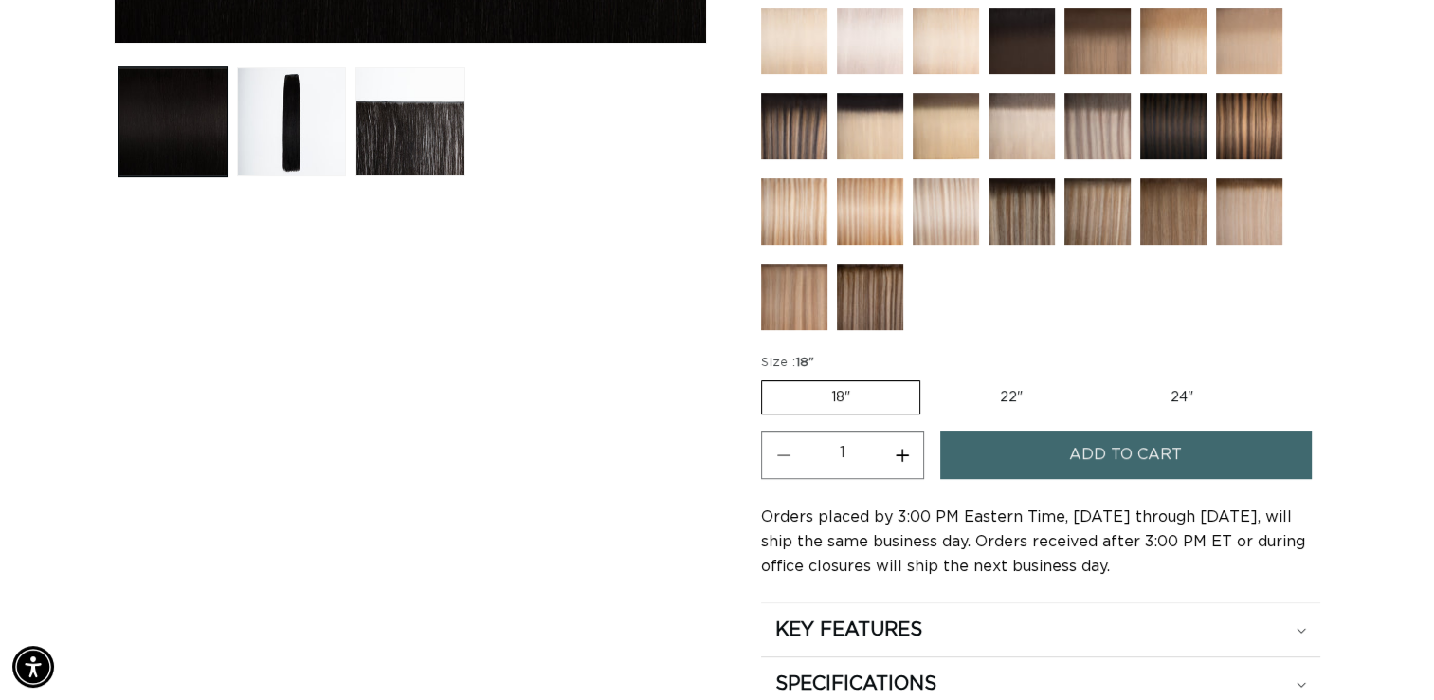
click at [1096, 449] on span "Add to cart" at bounding box center [1125, 454] width 113 height 48
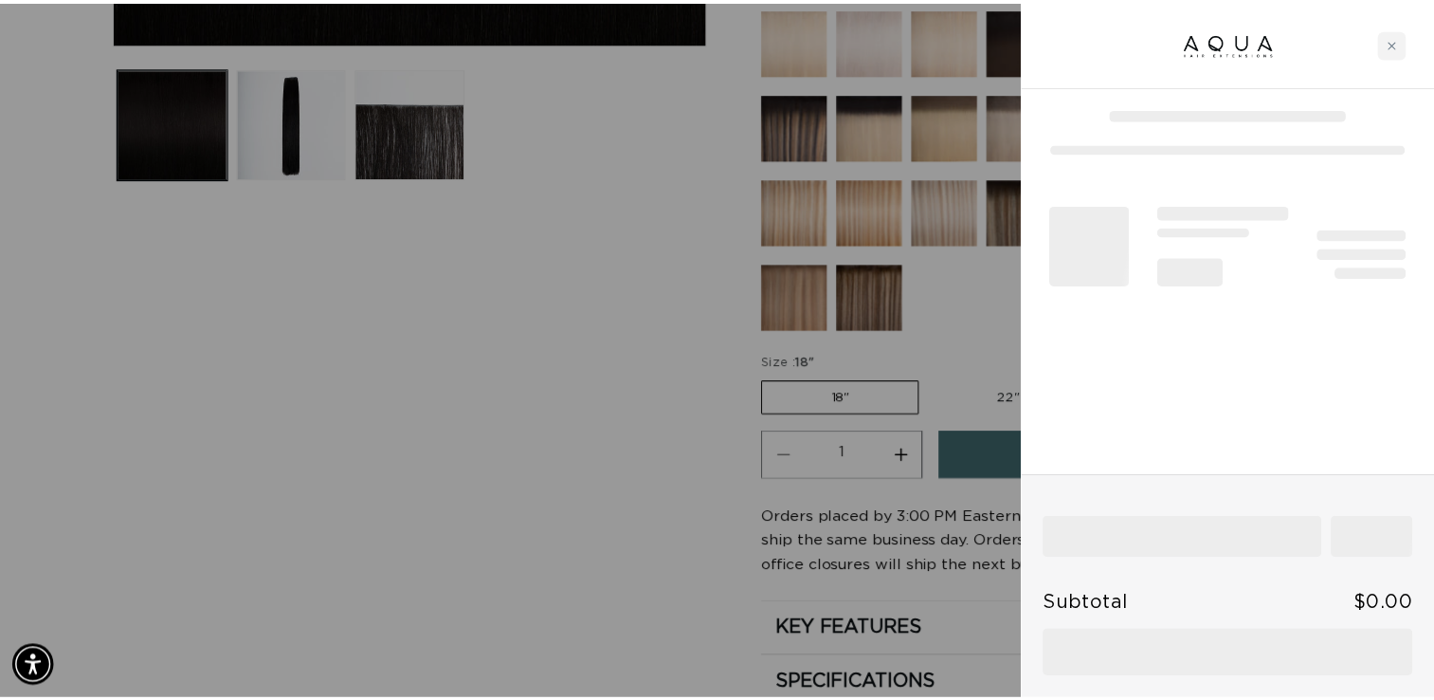
scroll to position [0, 0]
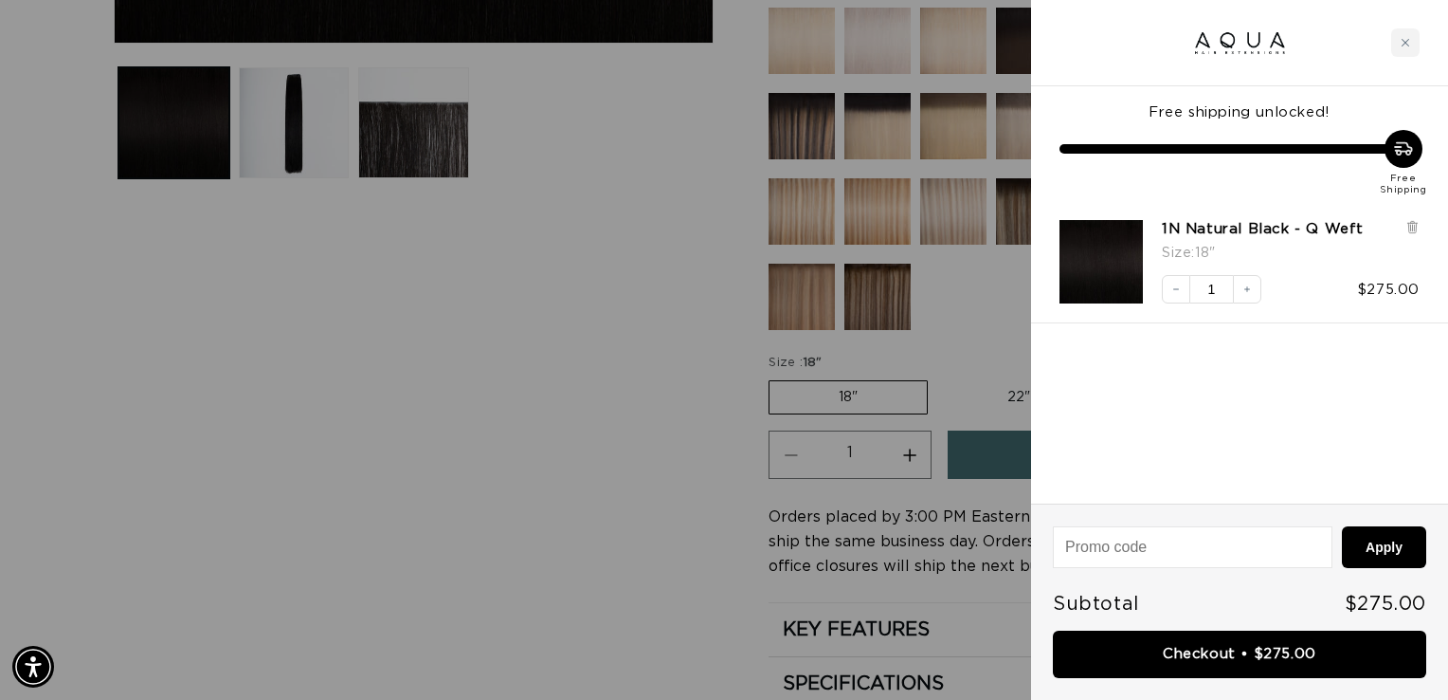
click at [613, 351] on div at bounding box center [724, 350] width 1448 height 700
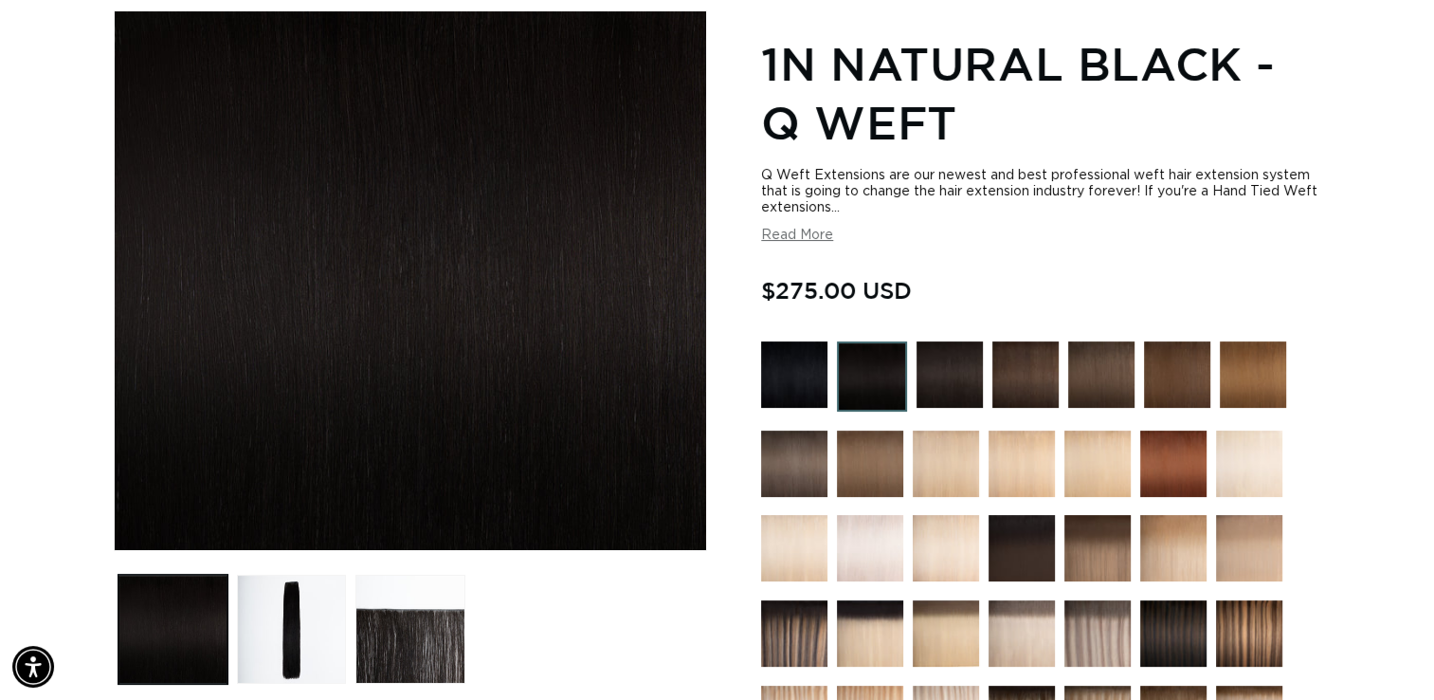
scroll to position [284, 0]
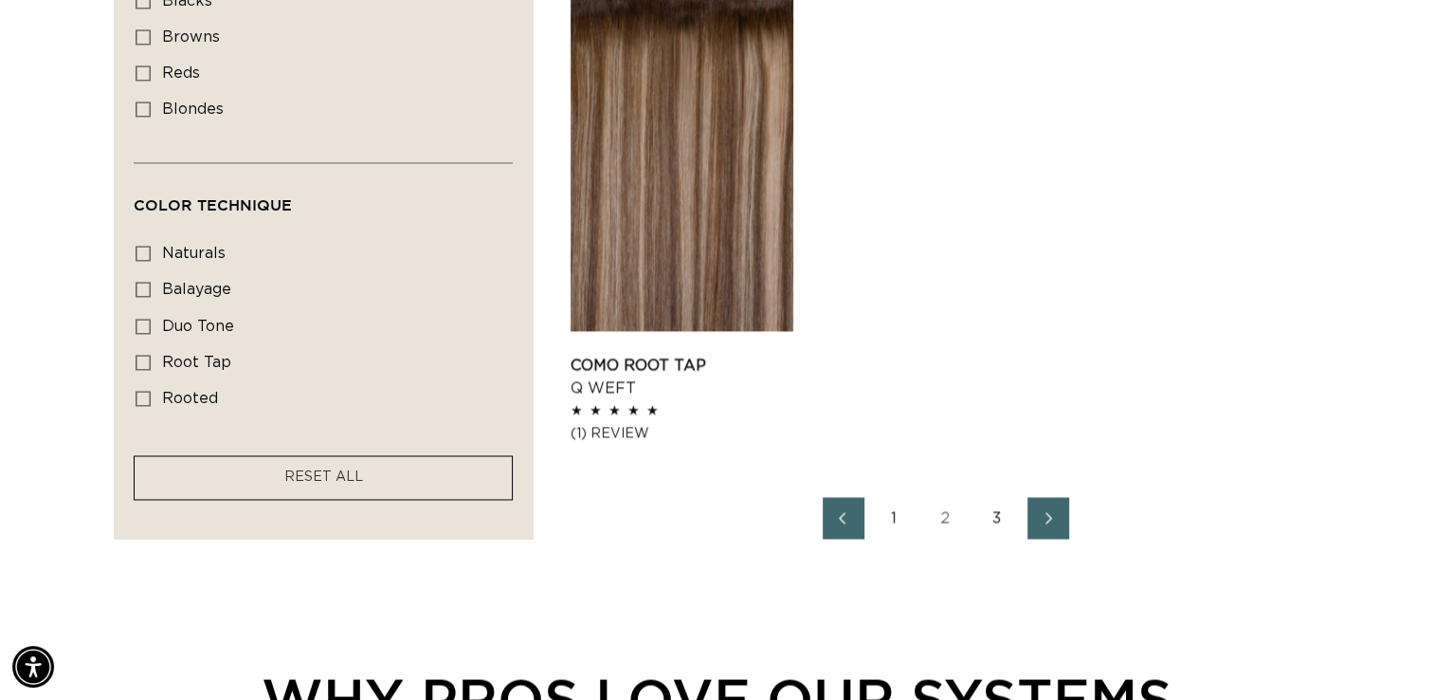
scroll to position [3033, 0]
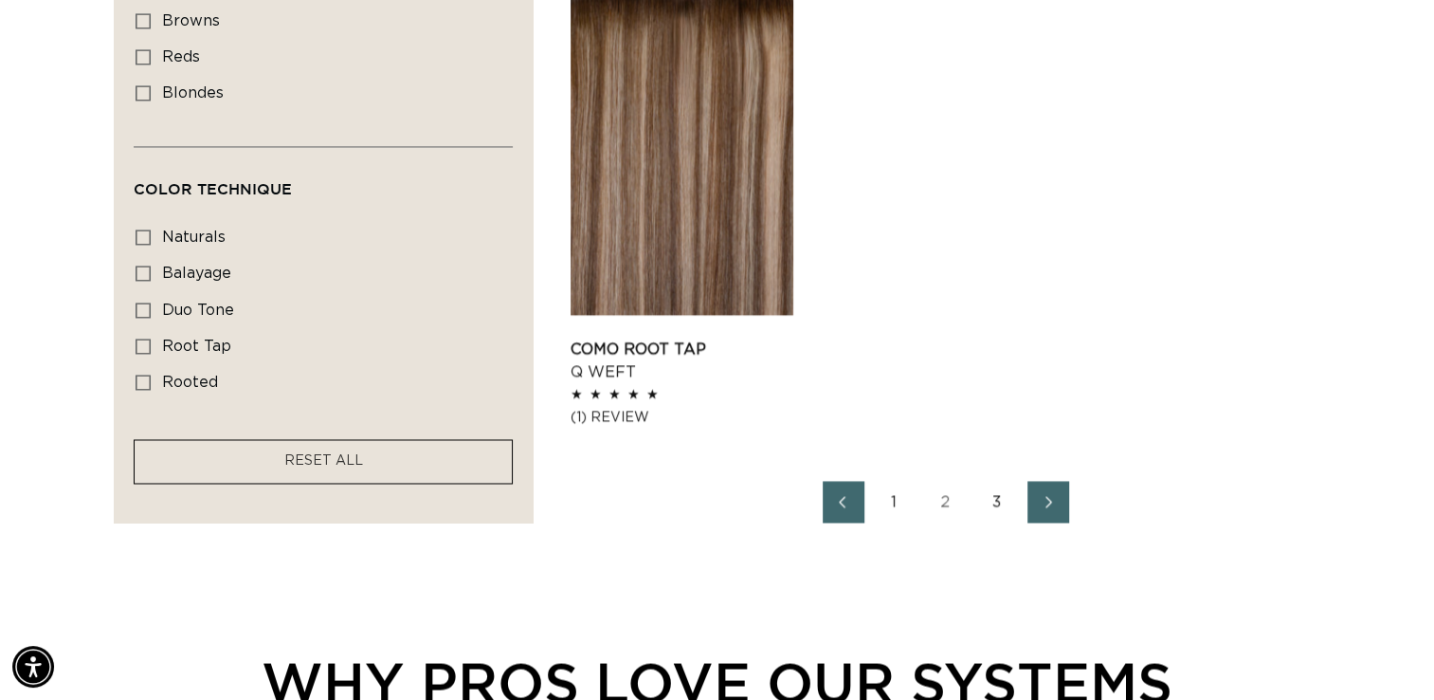
click at [992, 495] on link "3" at bounding box center [997, 502] width 42 height 42
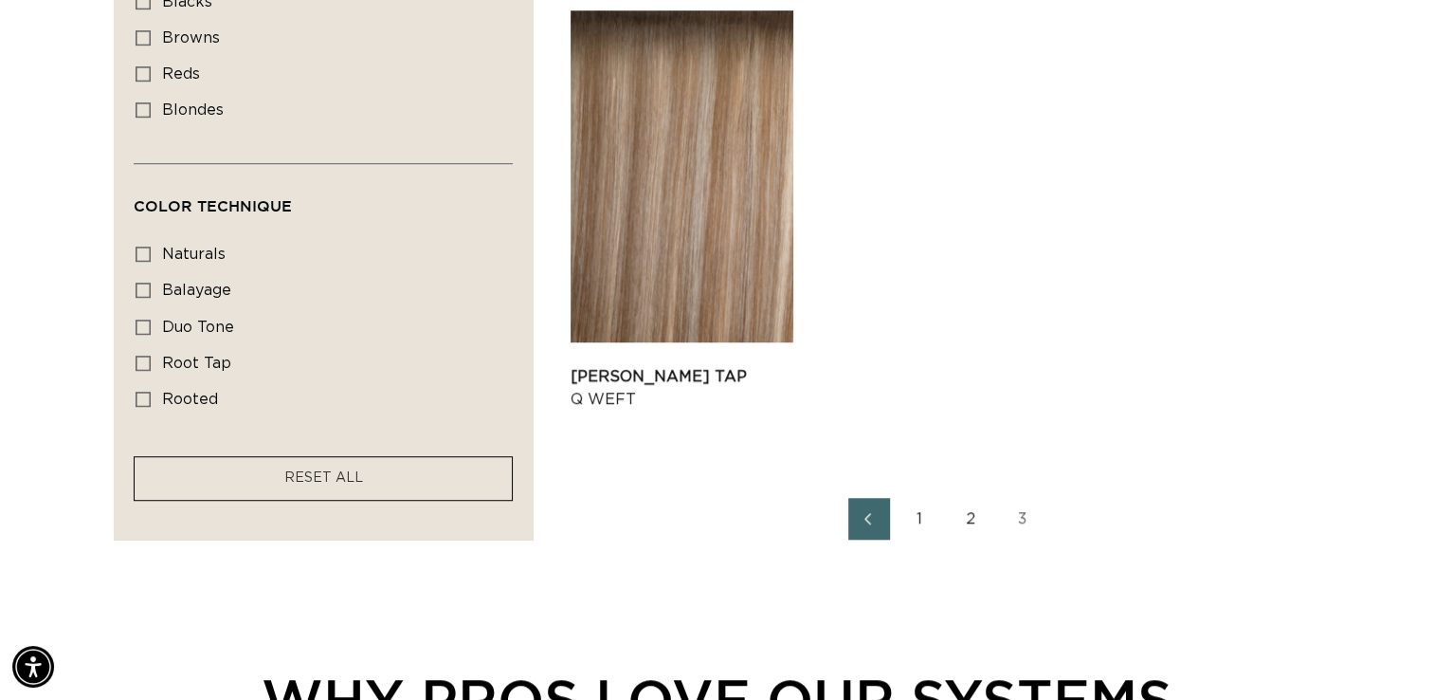
scroll to position [0, 2598]
click at [919, 517] on link "1" at bounding box center [921, 519] width 42 height 42
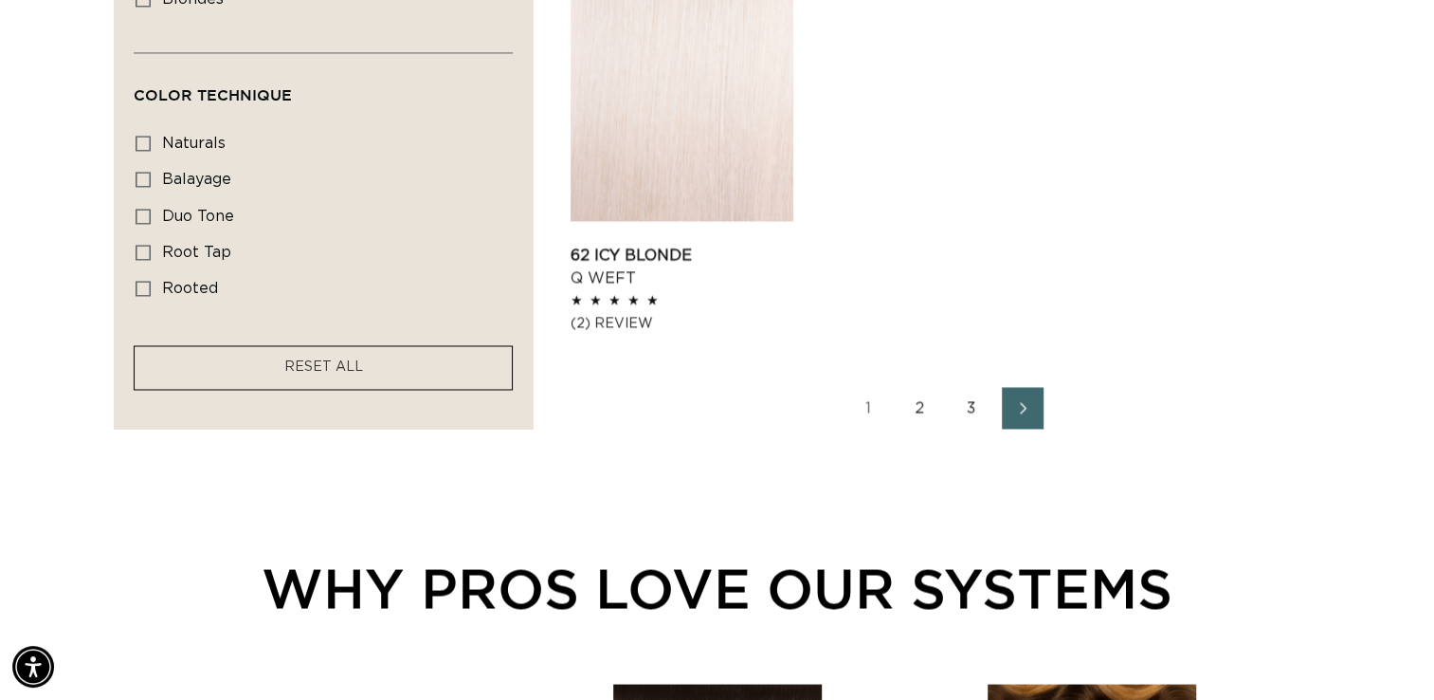
scroll to position [3128, 0]
click at [921, 400] on link "2" at bounding box center [921, 407] width 42 height 42
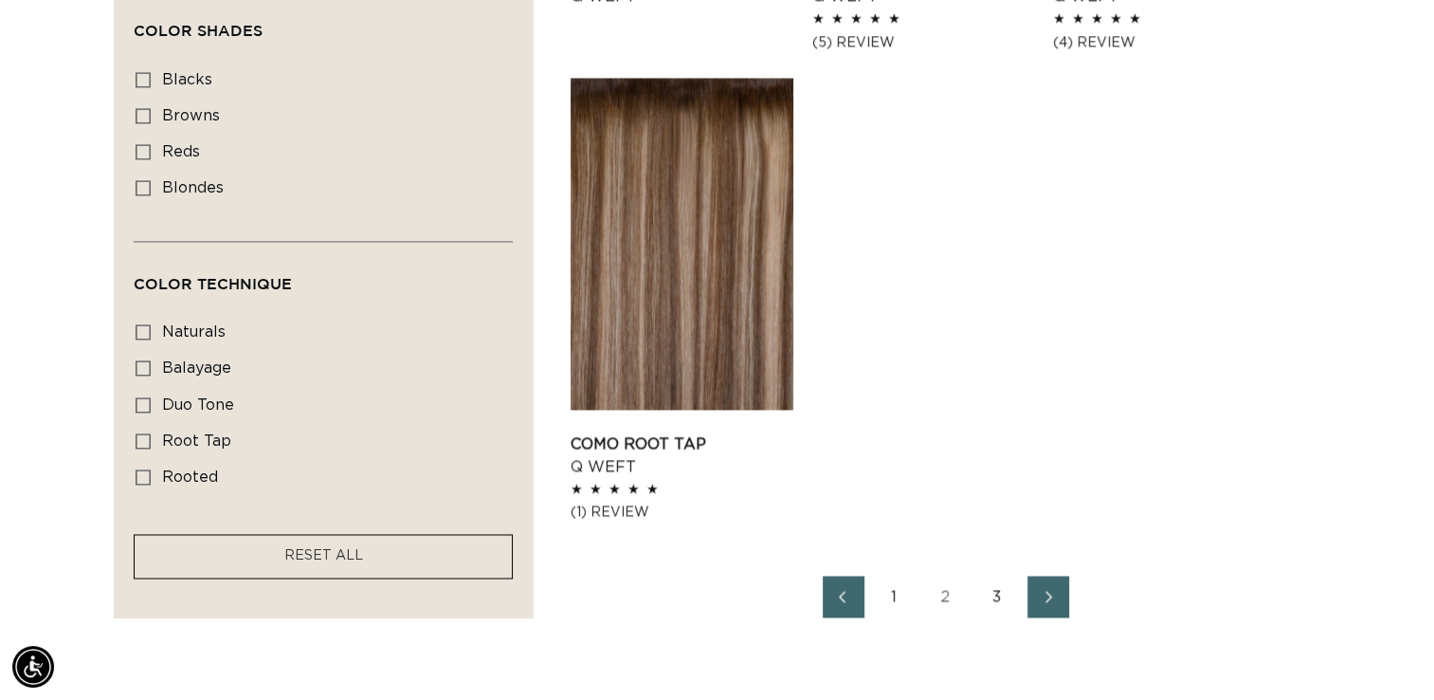
scroll to position [3033, 0]
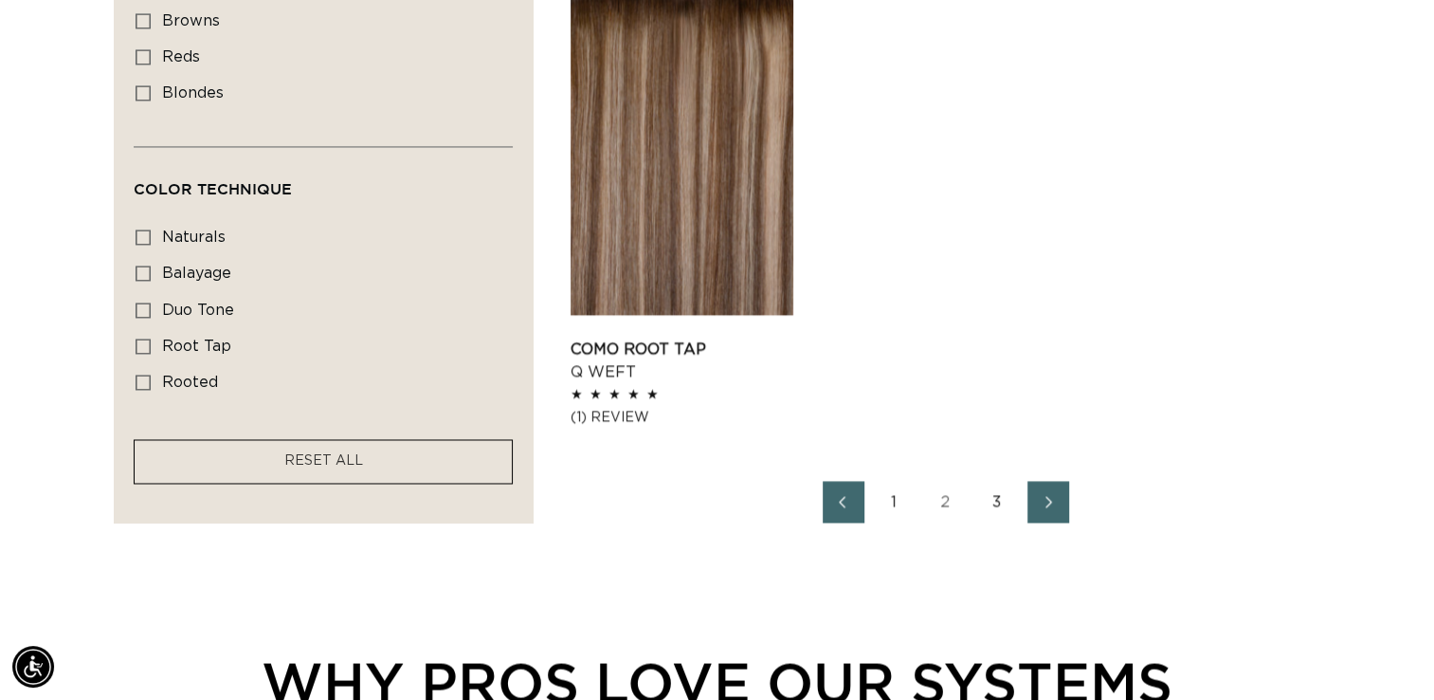
click at [991, 501] on link "3" at bounding box center [997, 502] width 42 height 42
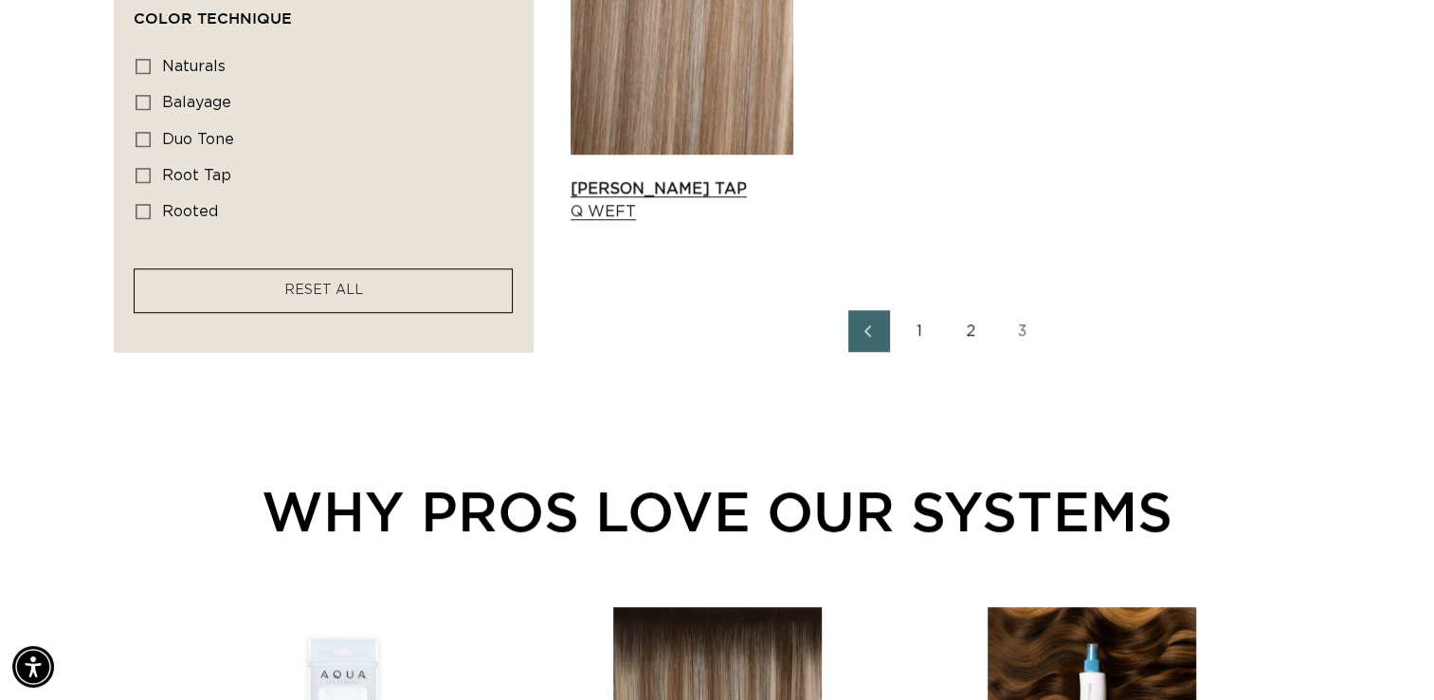
scroll to position [1327, 0]
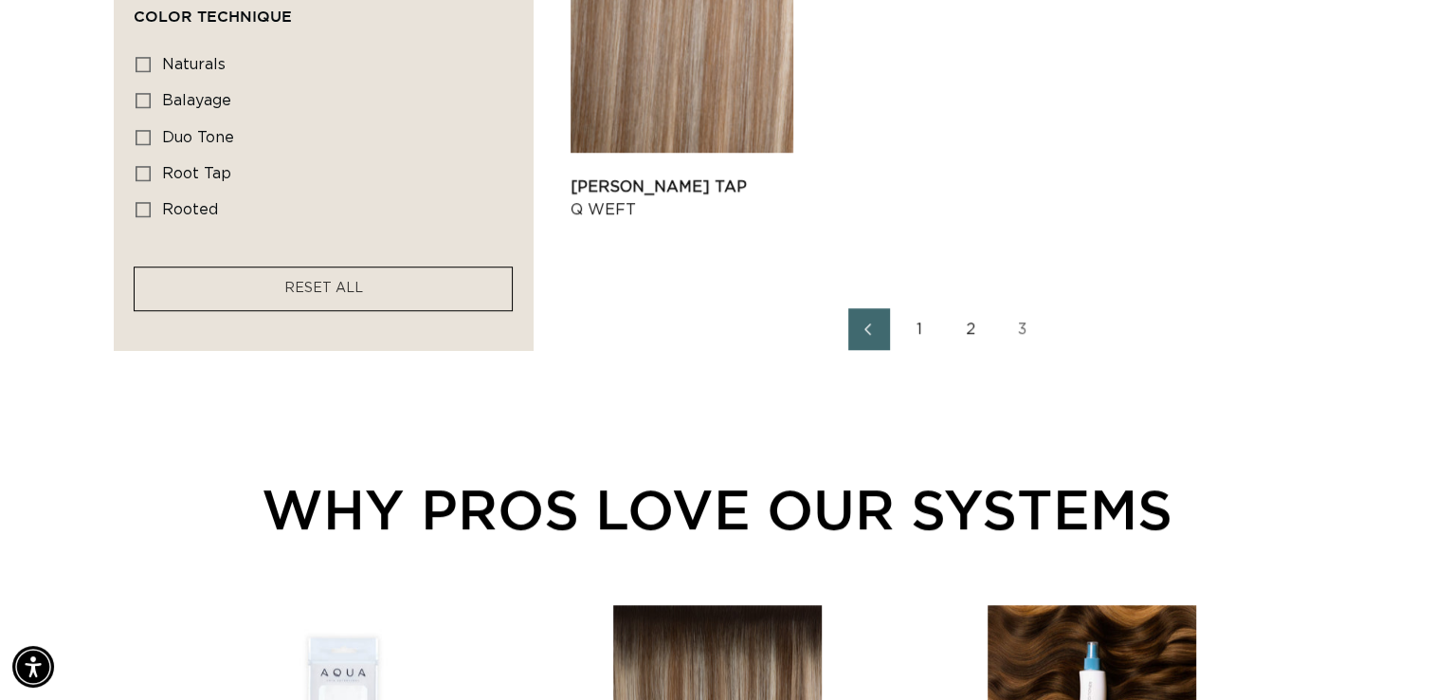
click at [918, 326] on link "1" at bounding box center [921, 329] width 42 height 42
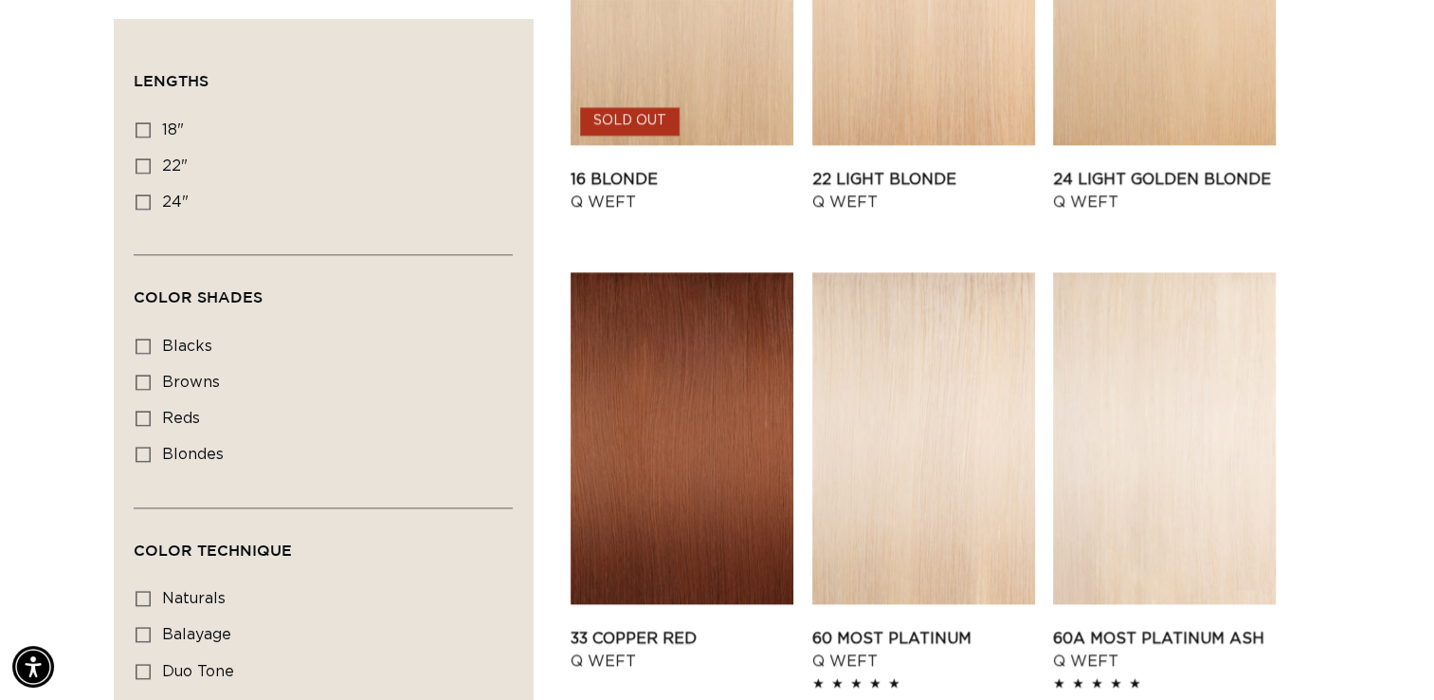
scroll to position [2275, 0]
click at [664, 626] on link "33 Copper Red Q Weft" at bounding box center [682, 648] width 223 height 45
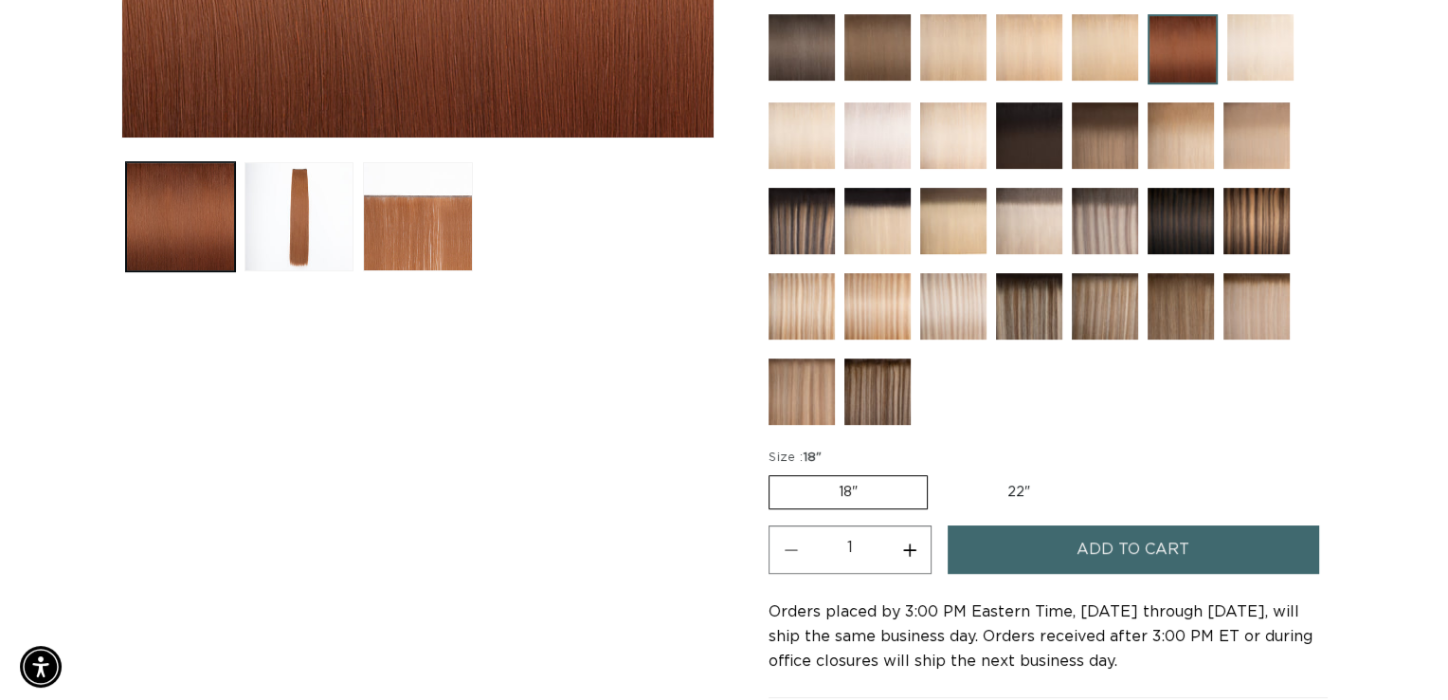
scroll to position [0, 2598]
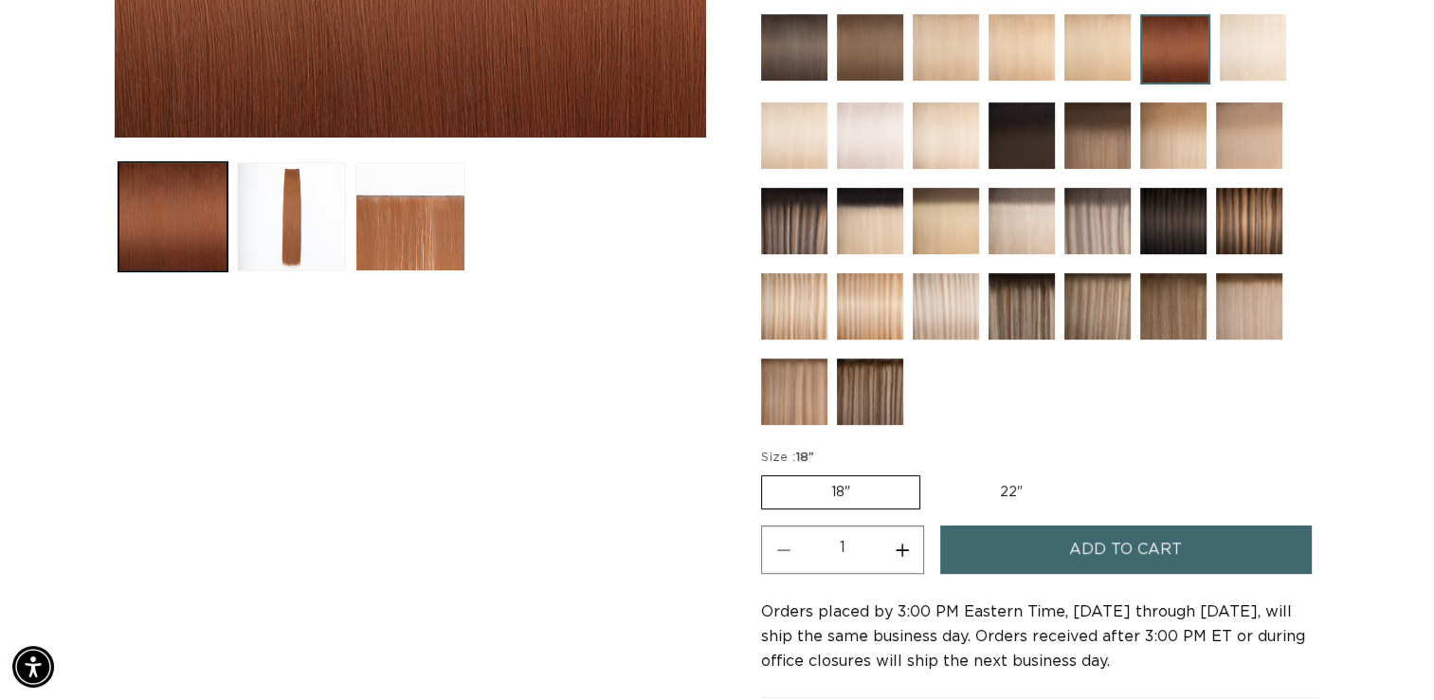
click at [1089, 540] on span "Add to cart" at bounding box center [1125, 549] width 113 height 48
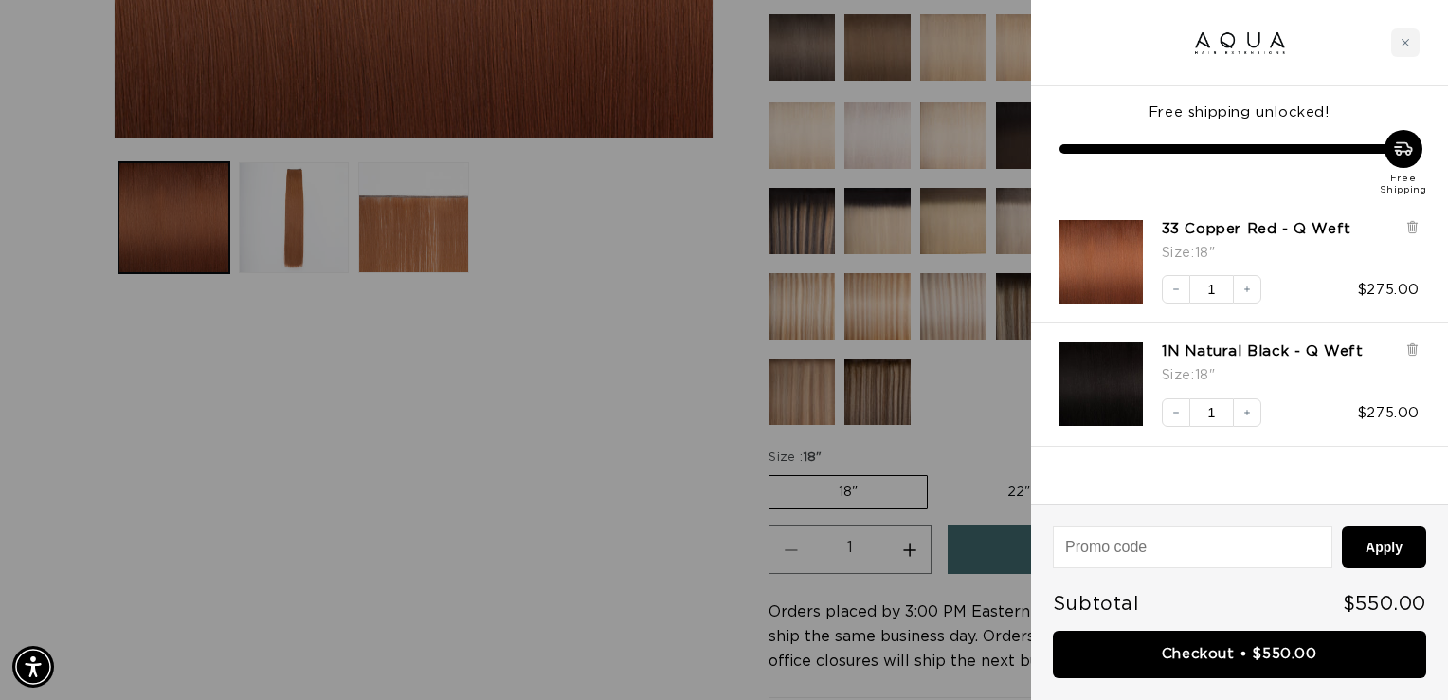
scroll to position [0, 0]
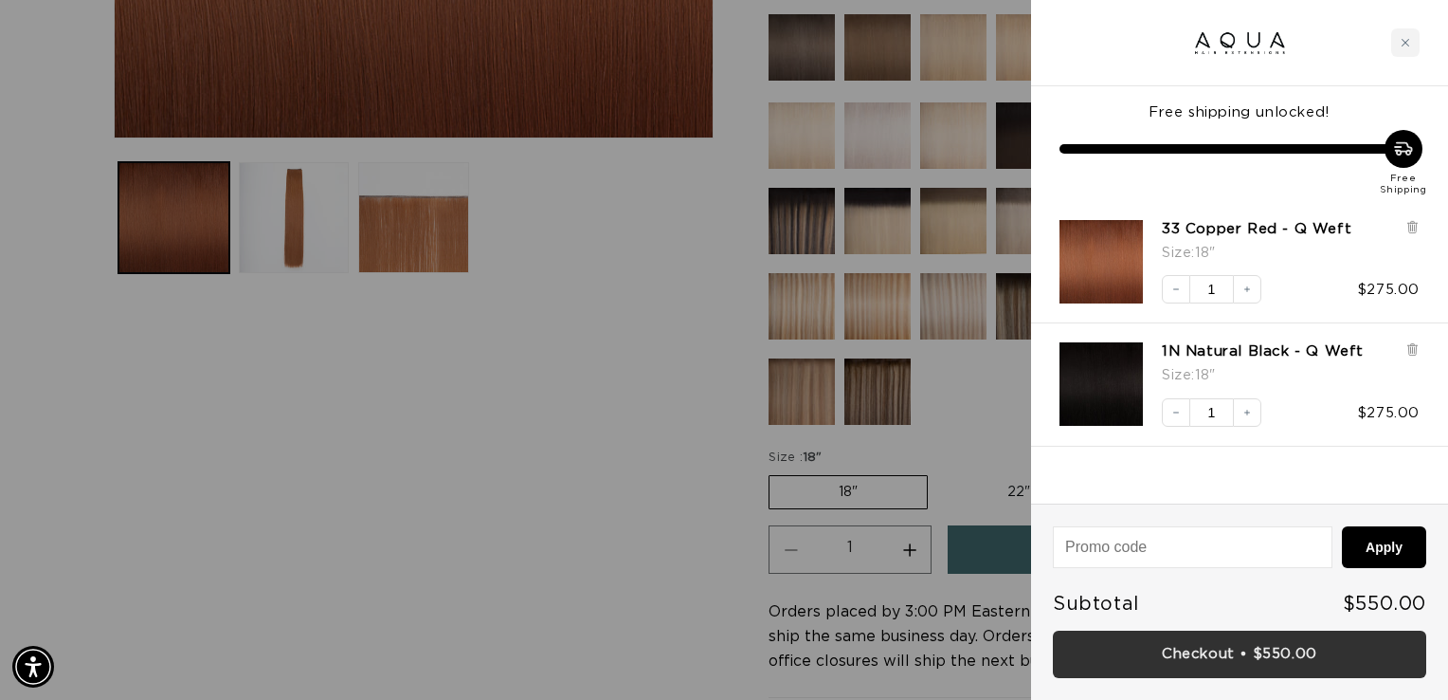
click at [1258, 660] on link "Checkout • $550.00" at bounding box center [1239, 654] width 373 height 48
